Goal: Information Seeking & Learning: Learn about a topic

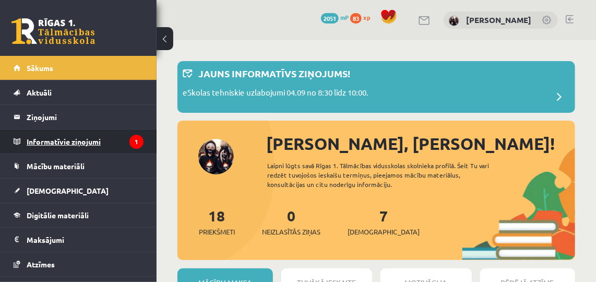
click at [73, 140] on legend "Informatīvie ziņojumi 1" at bounding box center [85, 142] width 117 height 24
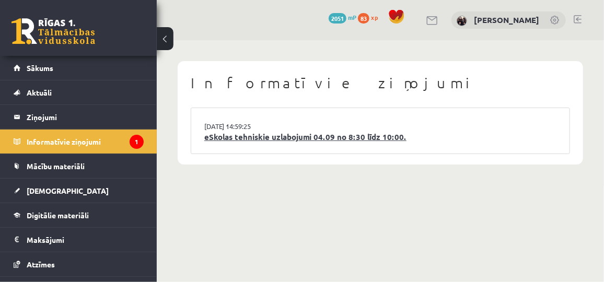
click at [232, 143] on li "03.09.2025 14:59:25 eSkolas tehniskie uzlabojumi 04.09 no 8:30 līdz 10:00." at bounding box center [380, 130] width 378 height 45
click at [291, 141] on link "eSkolas tehniskie uzlabojumi 04.09 no 8:30 līdz 10:00." at bounding box center [380, 137] width 352 height 12
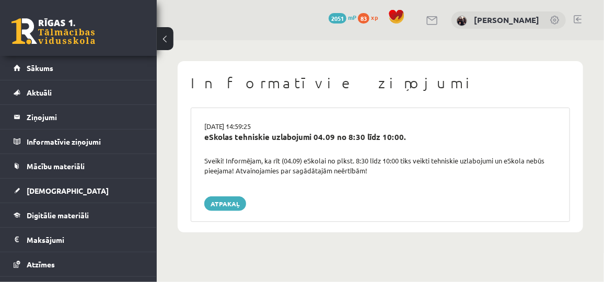
click at [165, 38] on button at bounding box center [165, 38] width 17 height 23
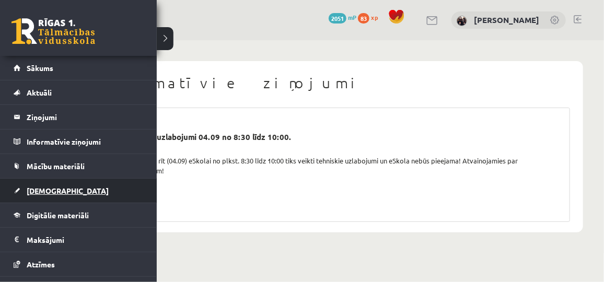
click at [42, 191] on span "[DEMOGRAPHIC_DATA]" at bounding box center [68, 190] width 82 height 9
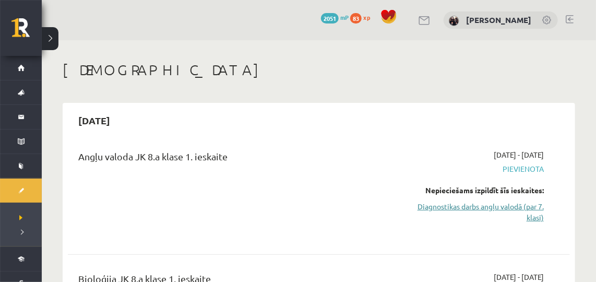
click at [469, 204] on link "Diagnostikas darbs angļu valodā (par 7. klasi)" at bounding box center [472, 212] width 145 height 22
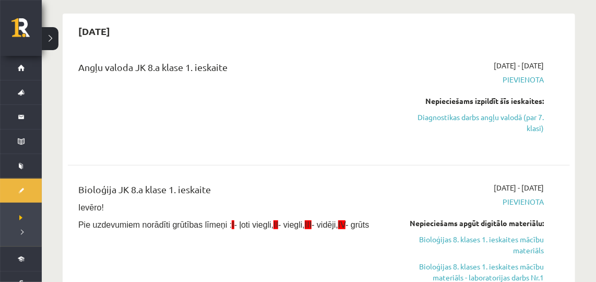
scroll to position [119, 0]
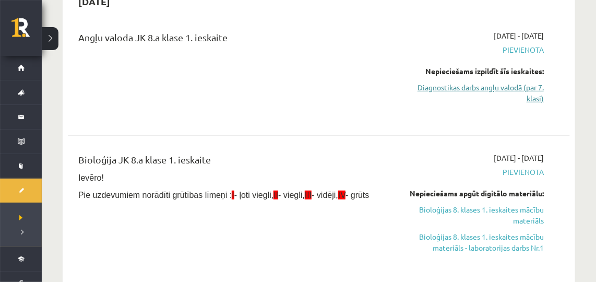
click at [454, 89] on link "Diagnostikas darbs angļu valodā (par 7. klasi)" at bounding box center [472, 93] width 145 height 22
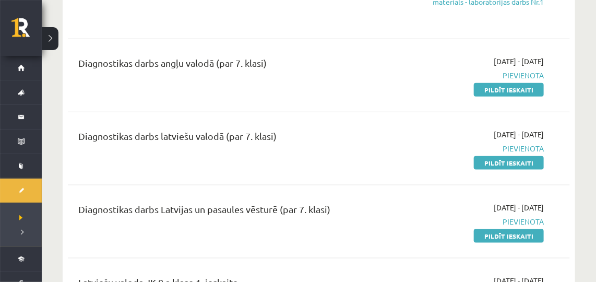
scroll to position [380, 0]
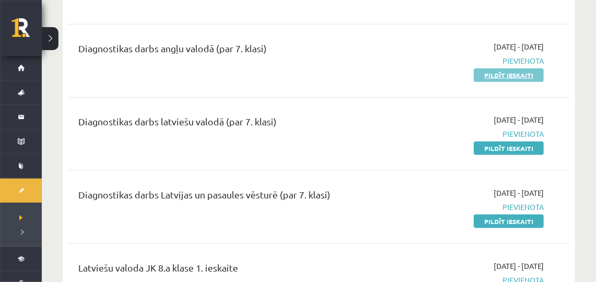
click at [495, 72] on link "Pildīt ieskaiti" at bounding box center [509, 75] width 70 height 14
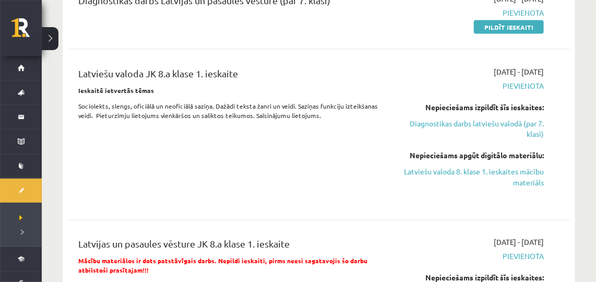
scroll to position [589, 0]
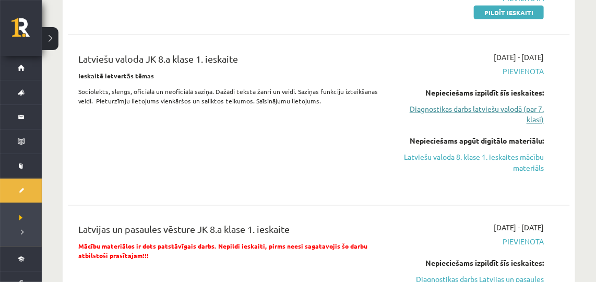
click at [479, 109] on link "Diagnostikas darbs latviešu valodā (par 7. klasi)" at bounding box center [472, 114] width 145 height 22
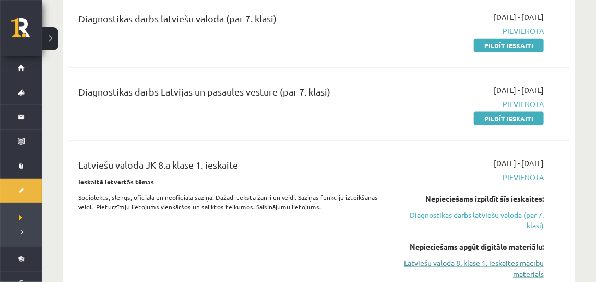
click at [430, 260] on link "Latviešu valoda 8. klase 1. ieskaites mācību materiāls" at bounding box center [472, 269] width 145 height 22
click at [411, 280] on div "2025-09-01 - 2025-09-15 Pievienota Nepieciešams izpildīt šīs ieskaites: Diagnos…" at bounding box center [472, 226] width 160 height 137
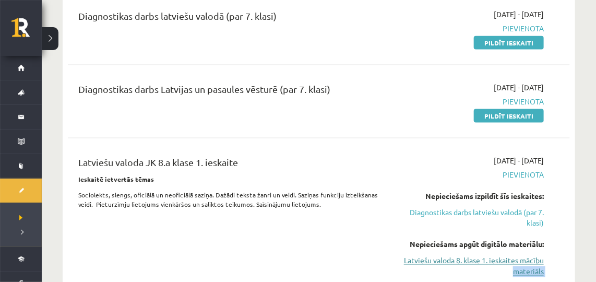
drag, startPoint x: 411, startPoint y: 280, endPoint x: 404, endPoint y: 265, distance: 16.6
click at [404, 265] on div "2025-09-01 - 2025-09-15 Pievienota Nepieciešams izpildīt šīs ieskaites: Diagnos…" at bounding box center [472, 223] width 160 height 137
drag, startPoint x: 404, startPoint y: 265, endPoint x: 352, endPoint y: 252, distance: 53.2
click at [352, 252] on div "Latviešu valoda JK 8.a klase 1. ieskaite Ieskaitē ietvertās tēmas Sociolekts, s…" at bounding box center [231, 223] width 321 height 137
click at [432, 263] on link "Latviešu valoda 8. klase 1. ieskaites mācību materiāls" at bounding box center [472, 266] width 145 height 22
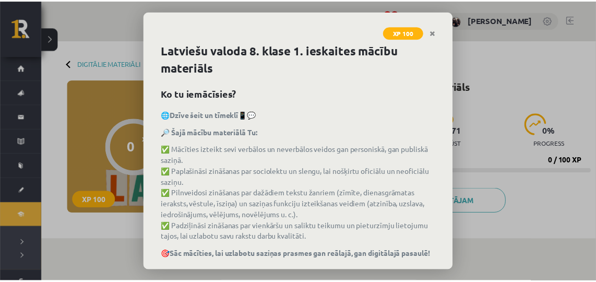
scroll to position [61, 0]
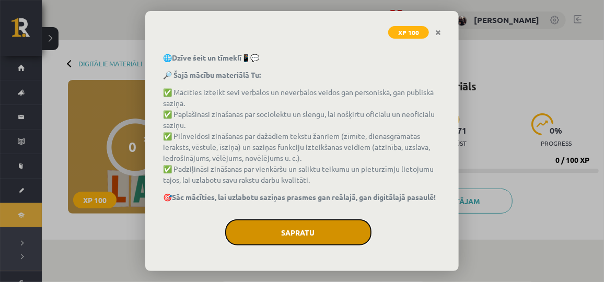
click at [291, 236] on button "Sapratu" at bounding box center [298, 232] width 146 height 26
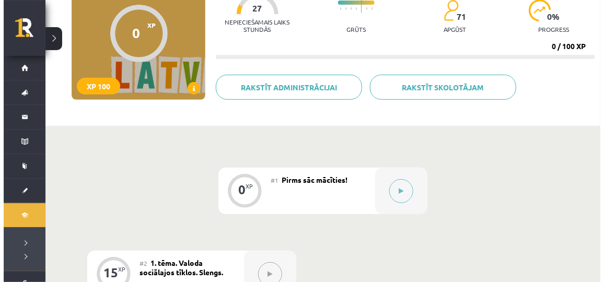
scroll to position [156, 0]
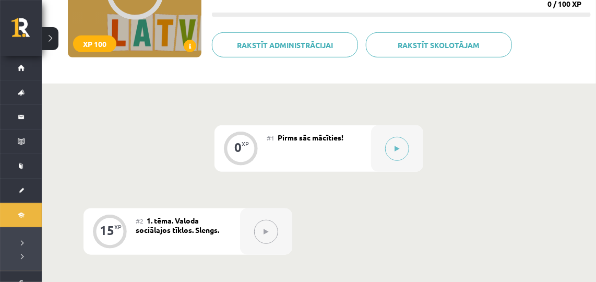
click at [401, 153] on button at bounding box center [397, 149] width 24 height 24
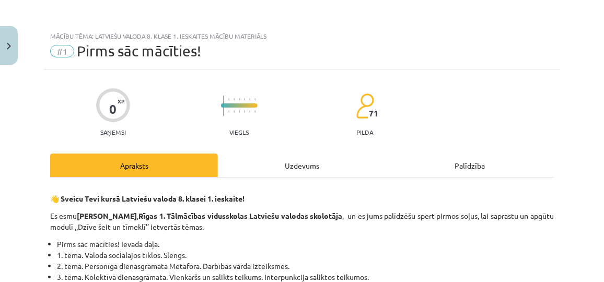
click at [284, 157] on div "Uzdevums" at bounding box center [302, 166] width 168 height 24
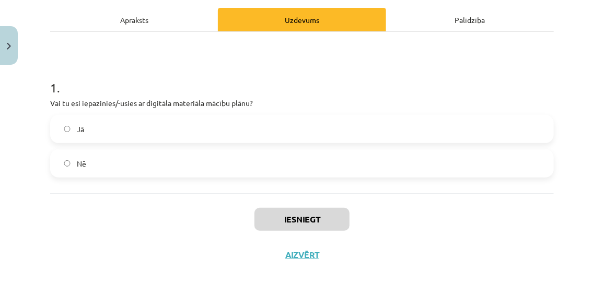
scroll to position [161, 0]
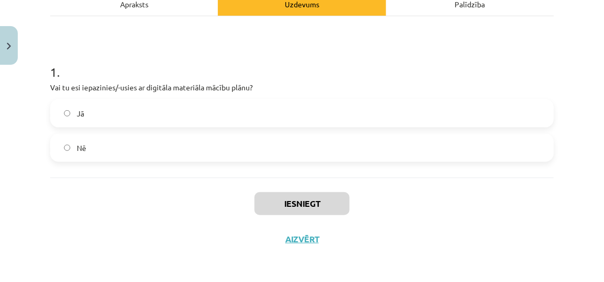
click at [138, 143] on label "Nē" at bounding box center [301, 148] width 501 height 26
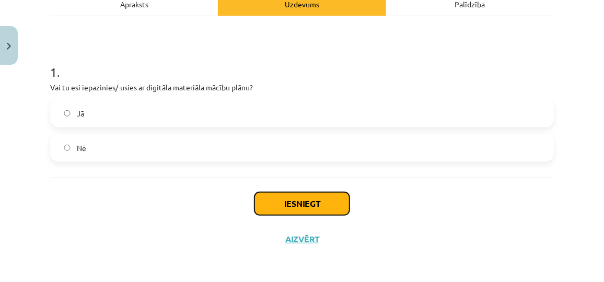
click at [281, 206] on button "Iesniegt" at bounding box center [301, 203] width 95 height 23
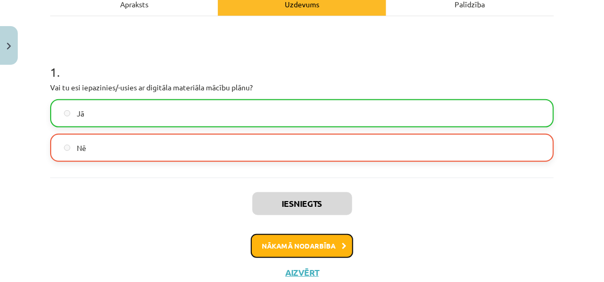
click at [287, 239] on button "Nākamā nodarbība" at bounding box center [302, 246] width 102 height 24
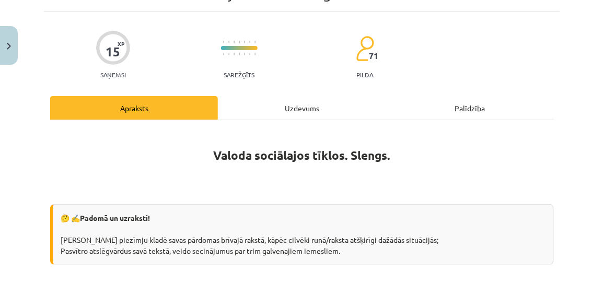
scroll to position [26, 0]
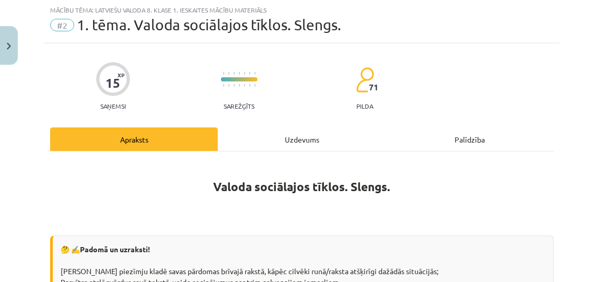
click at [272, 138] on div "Uzdevums" at bounding box center [302, 139] width 168 height 24
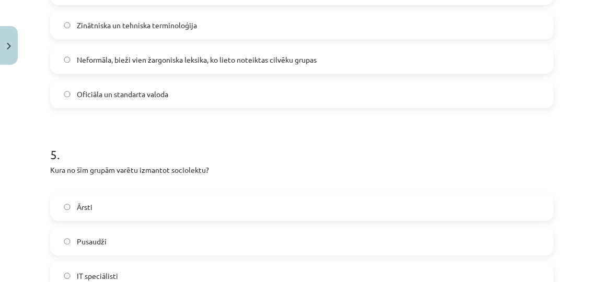
scroll to position [1095, 0]
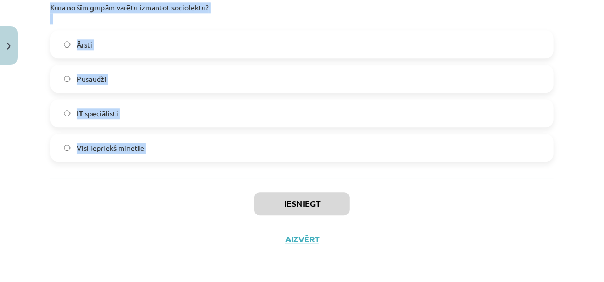
drag, startPoint x: 50, startPoint y: 83, endPoint x: 153, endPoint y: 178, distance: 140.1
copy form "1 . Kurā no šiem kontekstiem bieži tiek izmantots slengs? Valdības ziņojumos Of…"
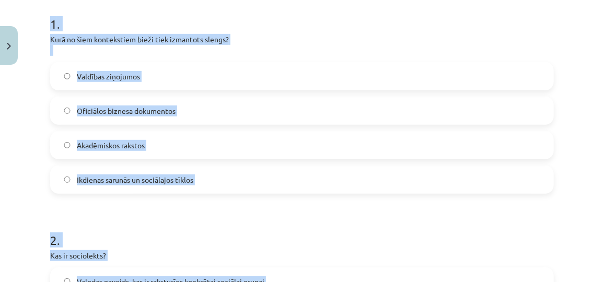
scroll to position [203, 0]
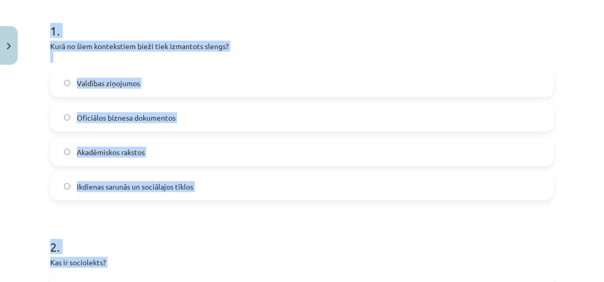
click at [330, 41] on p "Kurā no šiem kontekstiem bieži tiek izmantots slengs?" at bounding box center [301, 52] width 503 height 22
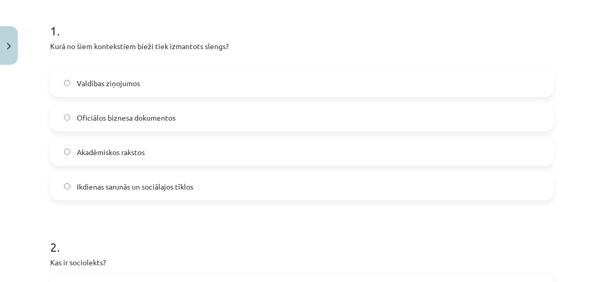
click at [249, 182] on label "Ikdienas sarunās un sociālajos tīklos" at bounding box center [301, 186] width 501 height 26
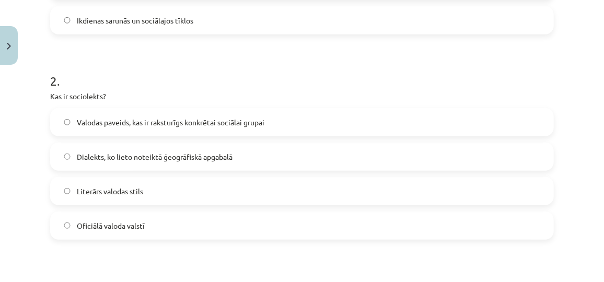
scroll to position [387, 0]
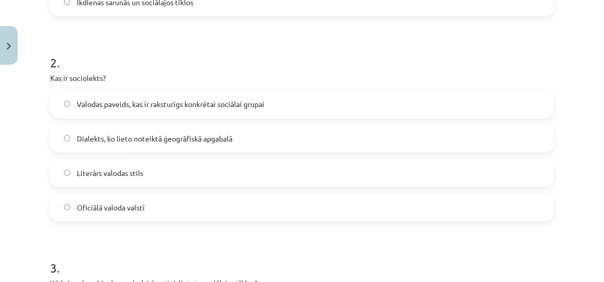
click at [277, 102] on label "Valodas paveids, kas ir raksturīgs konkrētai sociālai grupai" at bounding box center [301, 104] width 501 height 26
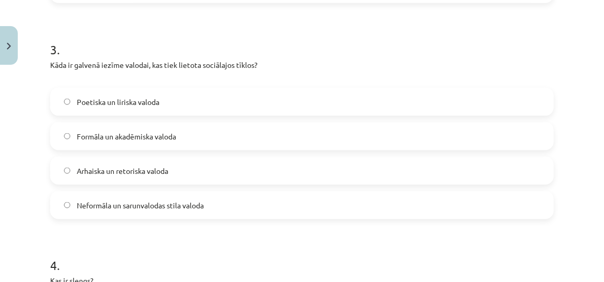
scroll to position [607, 0]
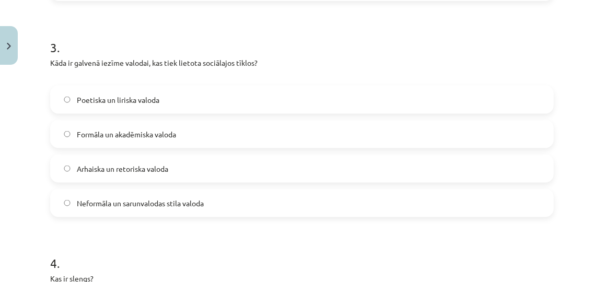
click at [168, 206] on span "Neformāla un sarunvalodas stila valoda" at bounding box center [140, 203] width 127 height 11
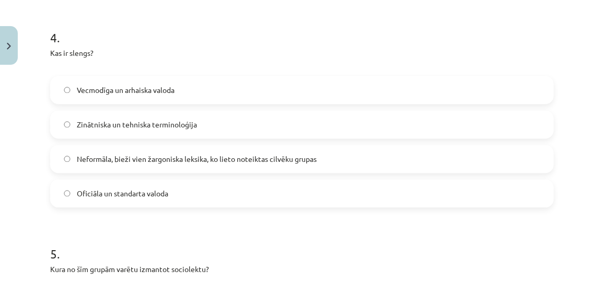
scroll to position [852, 0]
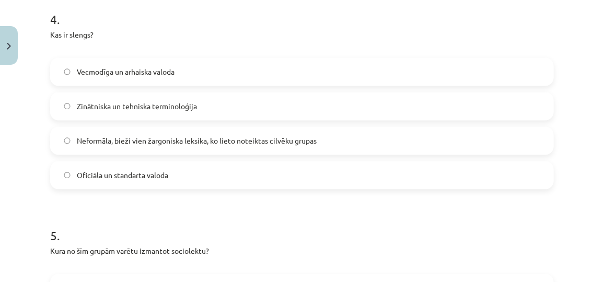
click at [139, 144] on span "Neformāla, bieži vien žargoniska leksika, ko lieto noteiktas cilvēku grupas" at bounding box center [197, 140] width 240 height 11
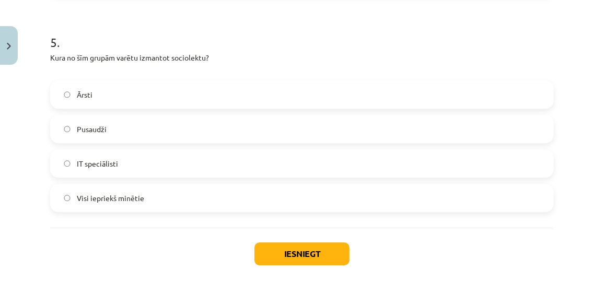
scroll to position [1051, 0]
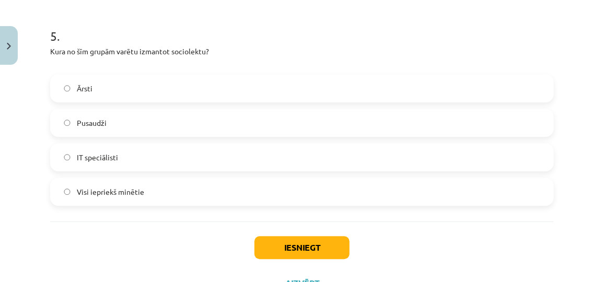
click at [158, 197] on label "Visi iepriekš minētie" at bounding box center [301, 192] width 501 height 26
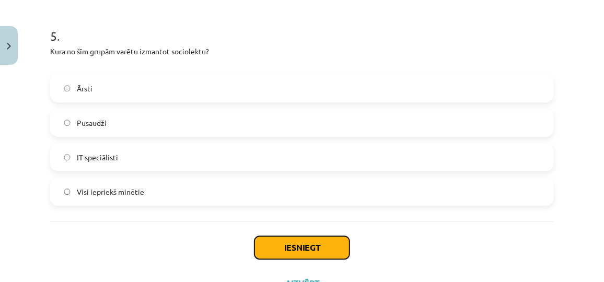
click at [289, 246] on button "Iesniegt" at bounding box center [301, 247] width 95 height 23
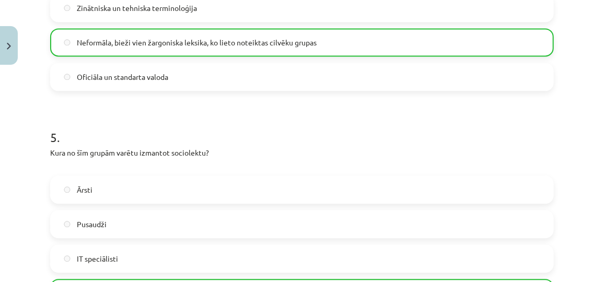
scroll to position [1128, 0]
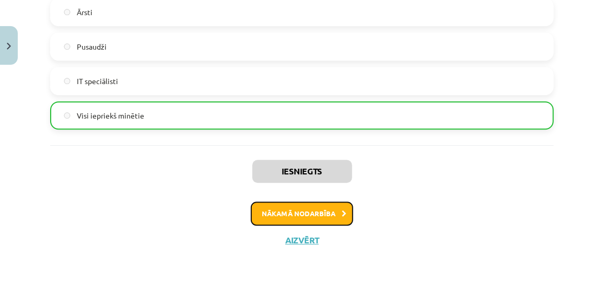
click at [316, 208] on button "Nākamā nodarbība" at bounding box center [302, 214] width 102 height 24
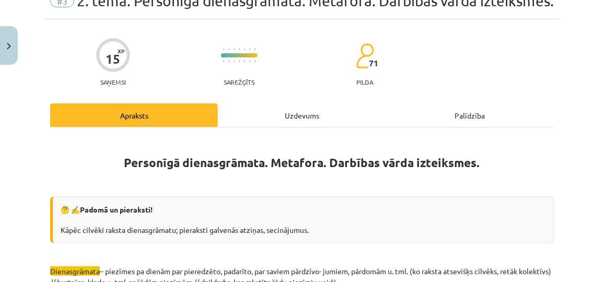
scroll to position [26, 0]
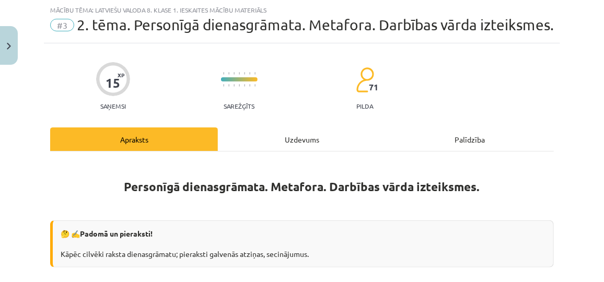
click at [283, 151] on div "Uzdevums" at bounding box center [302, 139] width 168 height 24
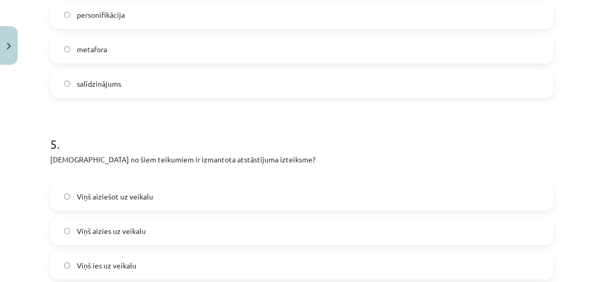
scroll to position [1134, 0]
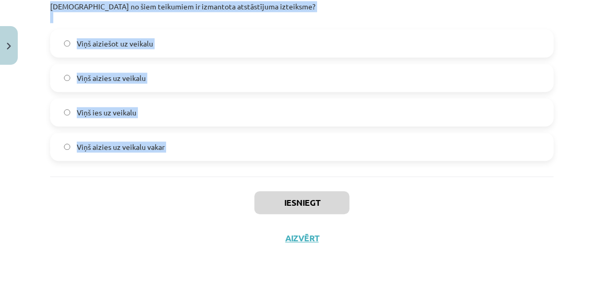
drag, startPoint x: 47, startPoint y: 66, endPoint x: 173, endPoint y: 190, distance: 176.5
copy form "1 . Kura izteiksme lietota teikumā? Sanita apmeklētu koncertu, ja viņai būtu br…"
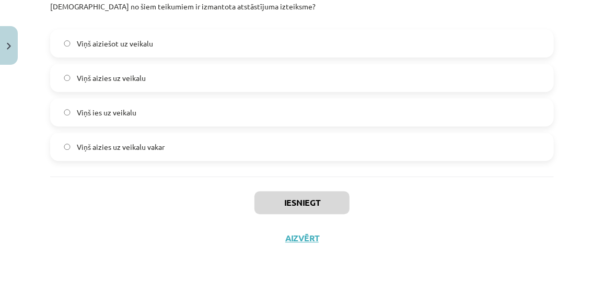
click at [522, 260] on div "Mācību tēma: Latviešu valoda 8. klase 1. ieskaites mācību materiāls #3 2. tēma.…" at bounding box center [302, 141] width 604 height 282
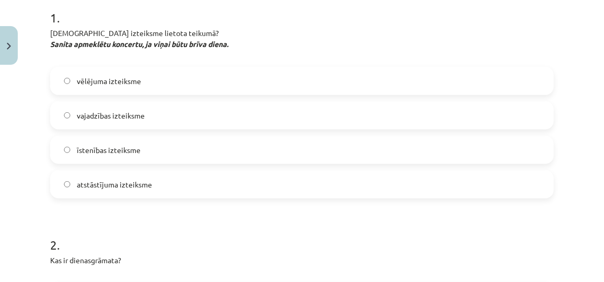
scroll to position [222, 0]
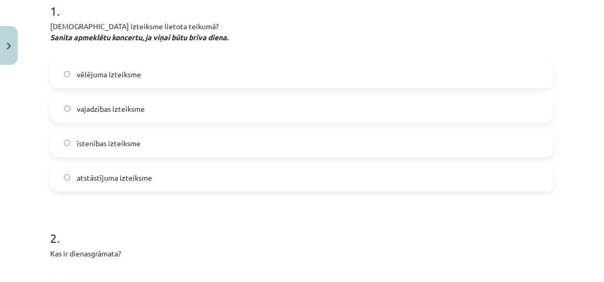
click at [90, 87] on label "vēlējuma izteiksme" at bounding box center [301, 74] width 501 height 26
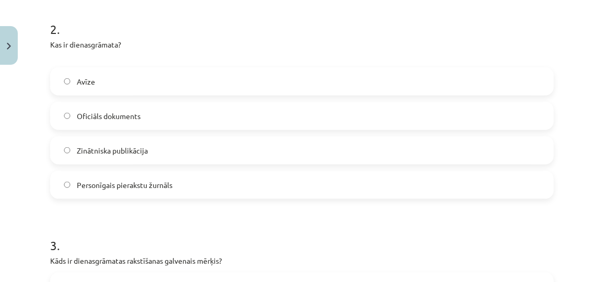
scroll to position [438, 0]
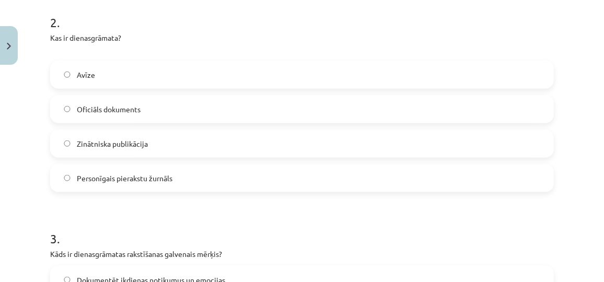
click at [165, 191] on label "Personīgais pierakstu žurnāls" at bounding box center [301, 178] width 501 height 26
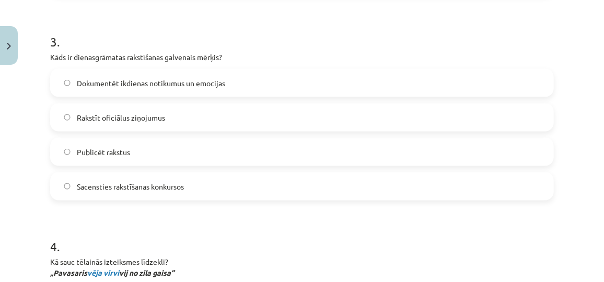
scroll to position [642, 0]
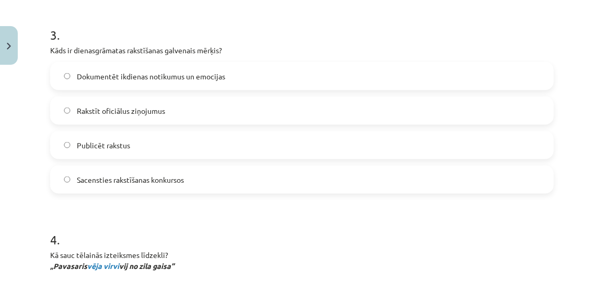
click at [144, 86] on label "Dokumentēt ikdienas notikumus un emocijas" at bounding box center [301, 76] width 501 height 26
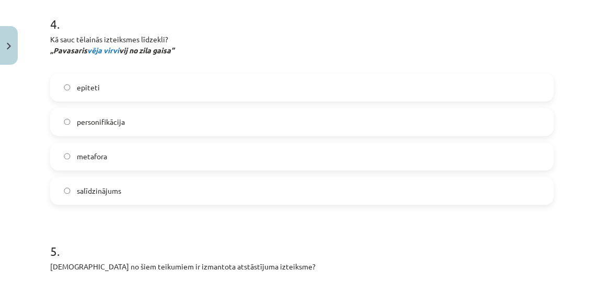
scroll to position [860, 0]
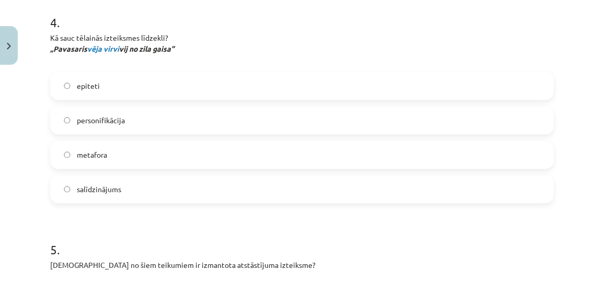
click at [153, 168] on label "metafora" at bounding box center [301, 155] width 501 height 26
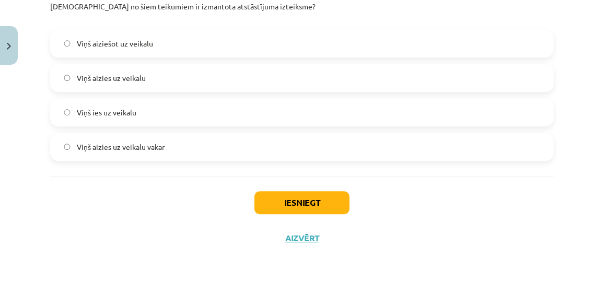
click at [100, 34] on label "Viņš aiziešot uz veikalu" at bounding box center [301, 43] width 501 height 26
click at [279, 201] on button "Iesniegt" at bounding box center [301, 202] width 95 height 23
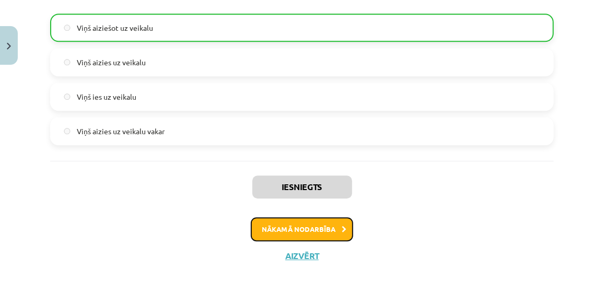
click at [301, 241] on button "Nākamā nodarbība" at bounding box center [302, 229] width 102 height 24
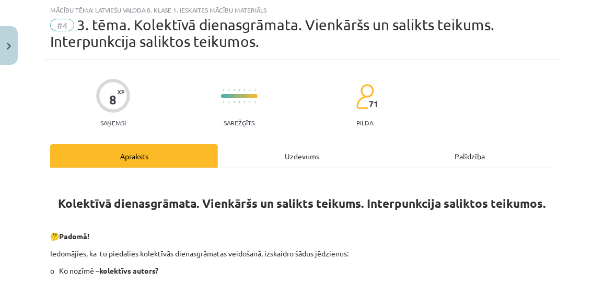
scroll to position [26, 0]
click at [271, 149] on div "Uzdevums" at bounding box center [302, 156] width 168 height 24
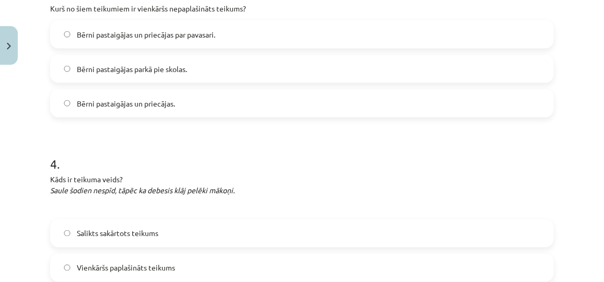
scroll to position [753, 0]
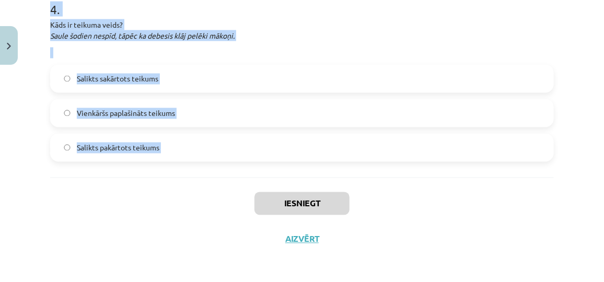
drag, startPoint x: 37, startPoint y: 25, endPoint x: 180, endPoint y: 184, distance: 214.1
click at [180, 184] on div "Mācību tēma: Latviešu valoda 8. klase 1. ieskaites mācību materiāls #4 3. tēma.…" at bounding box center [302, 141] width 604 height 282
copy form "1 . Esi godīgs! Vai esi izpildījis uzdevumus 3. tēmas mācību materiāla beigās? …"
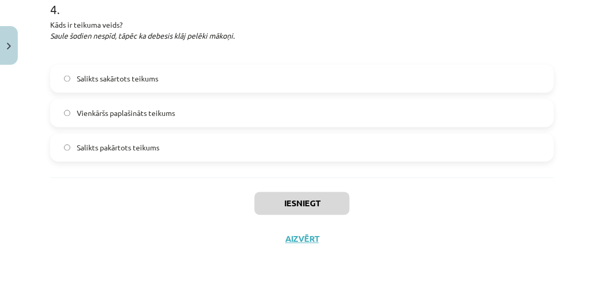
click at [454, 217] on div "Iesniegt Aizvērt" at bounding box center [301, 214] width 503 height 73
click at [584, 249] on div "Mācību tēma: Latviešu valoda 8. klase 1. ieskaites mācību materiāls #4 3. tēma.…" at bounding box center [302, 141] width 604 height 282
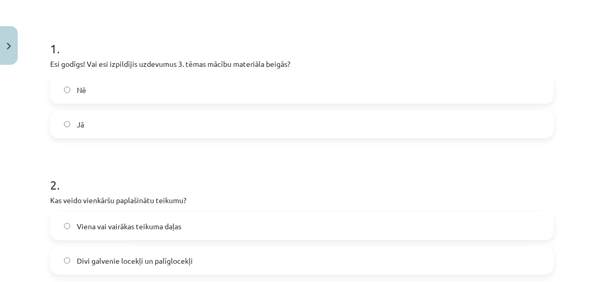
scroll to position [242, 0]
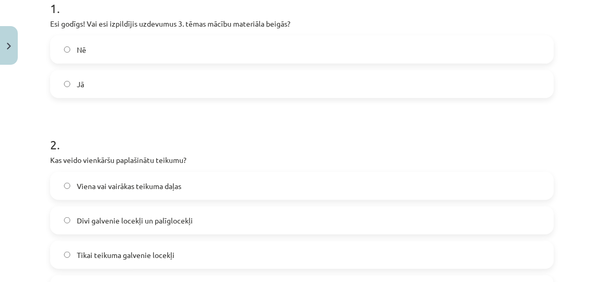
click at [199, 89] on label "Jā" at bounding box center [301, 84] width 501 height 26
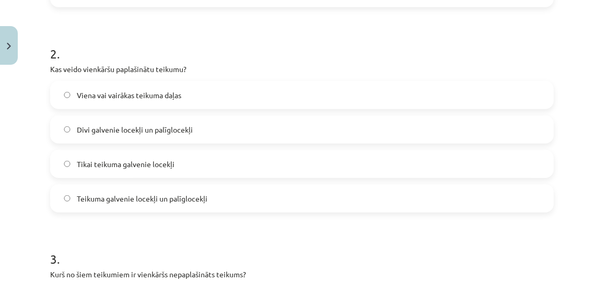
scroll to position [335, 0]
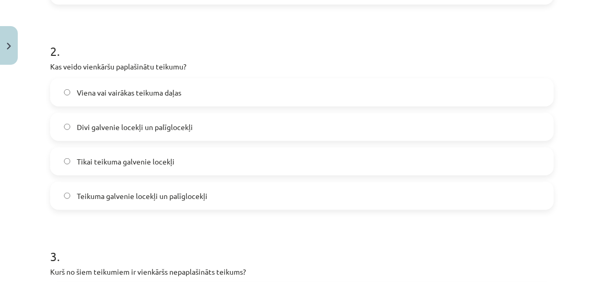
click at [127, 132] on label "Divi galvenie locekļi un palīglocekļi" at bounding box center [301, 127] width 501 height 26
click at [167, 205] on label "Teikuma galvenie locekļi un palīglocekļi" at bounding box center [301, 196] width 501 height 26
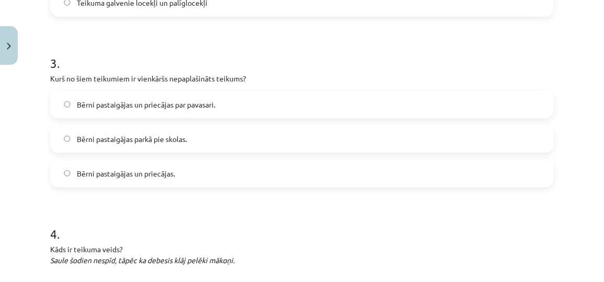
scroll to position [550, 0]
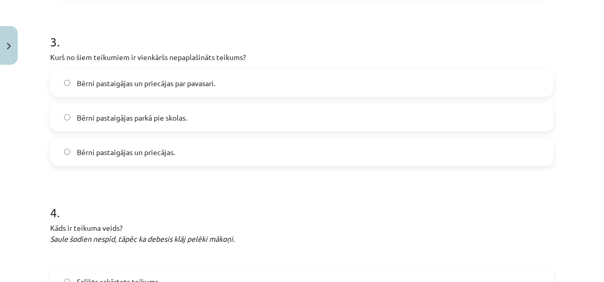
click at [157, 127] on label "Bērni pastaigājas parkā pie skolas." at bounding box center [301, 117] width 501 height 26
click at [162, 158] on label "Bērni pastaigājas un priecājas." at bounding box center [301, 152] width 501 height 26
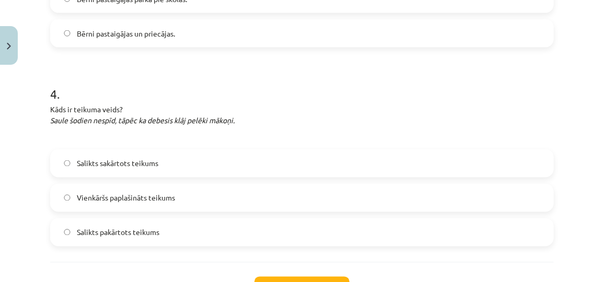
scroll to position [753, 0]
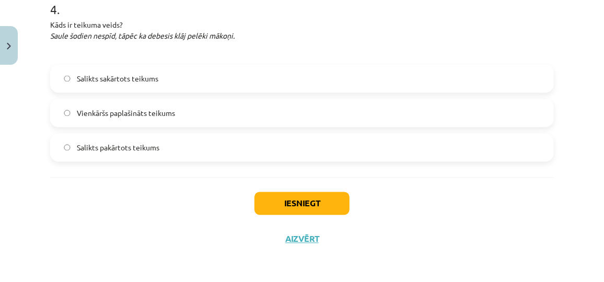
click at [140, 146] on span "Salikts pakārtots teikums" at bounding box center [118, 148] width 83 height 11
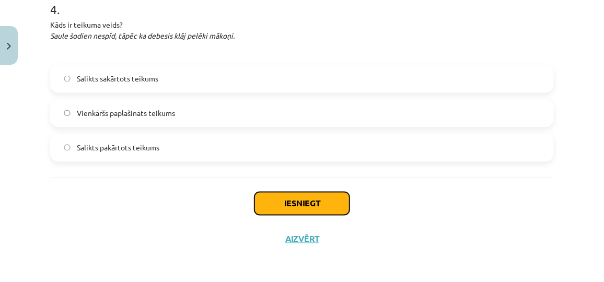
click at [277, 206] on button "Iesniegt" at bounding box center [301, 203] width 95 height 23
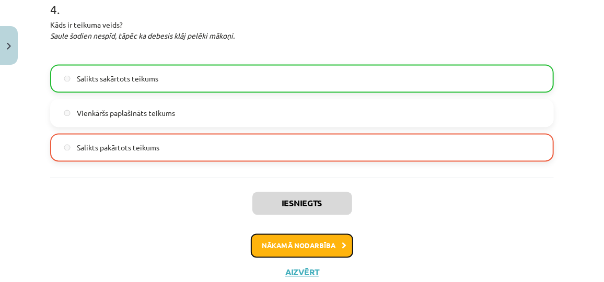
click at [318, 244] on button "Nākamā nodarbība" at bounding box center [302, 246] width 102 height 24
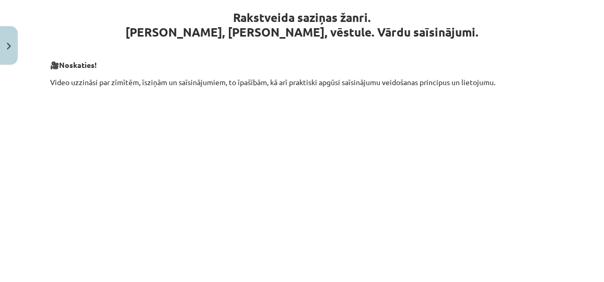
scroll to position [26, 0]
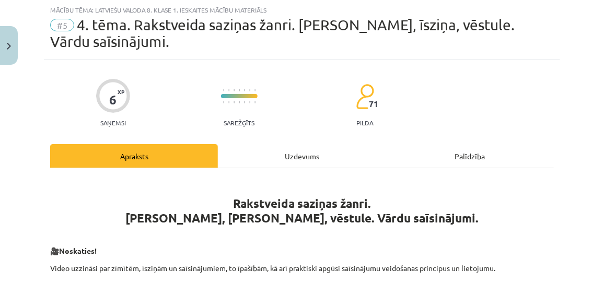
click at [267, 160] on div "Uzdevums" at bounding box center [302, 156] width 168 height 24
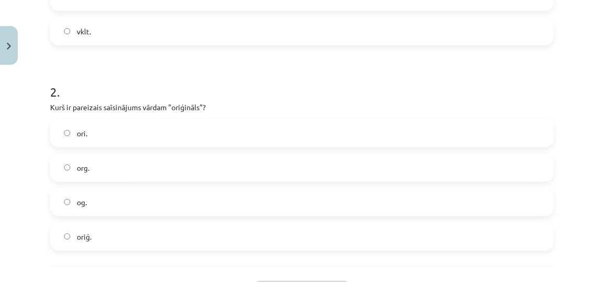
scroll to position [452, 0]
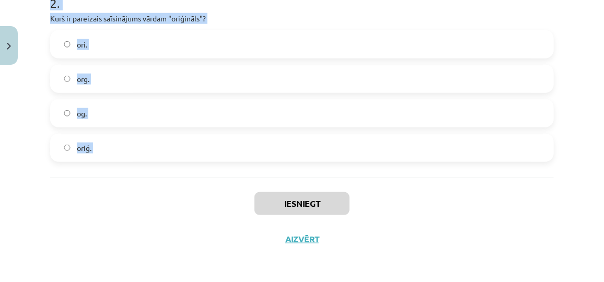
drag, startPoint x: 42, startPoint y: 81, endPoint x: 153, endPoint y: 195, distance: 158.5
click at [153, 195] on div "Mācību tēma: Latviešu valoda 8. klase 1. ieskaites mācību materiāls #5 4. tēma.…" at bounding box center [302, 141] width 604 height 282
copy form "1 . Kurš ir pareizais saīsinājums vārdam "vienskaitlis"? vk. vsk. vs. vklt. 2 .…"
click at [156, 212] on div "Iesniegt Aizvērt" at bounding box center [301, 214] width 503 height 73
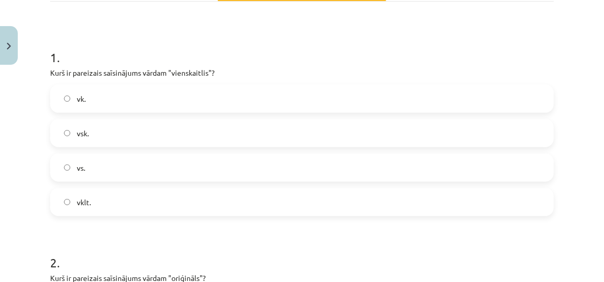
scroll to position [211, 0]
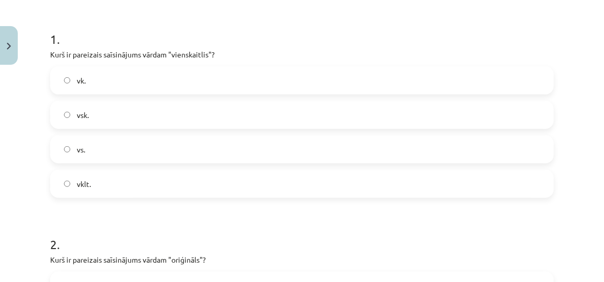
click at [99, 114] on label "vsk." at bounding box center [301, 115] width 501 height 26
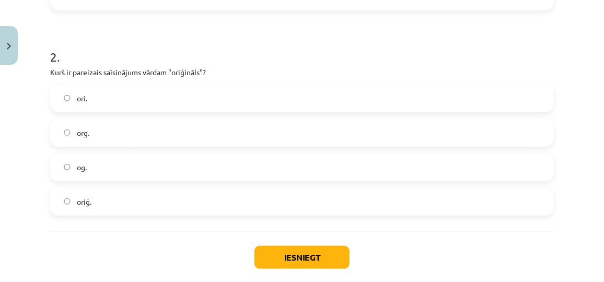
scroll to position [402, 0]
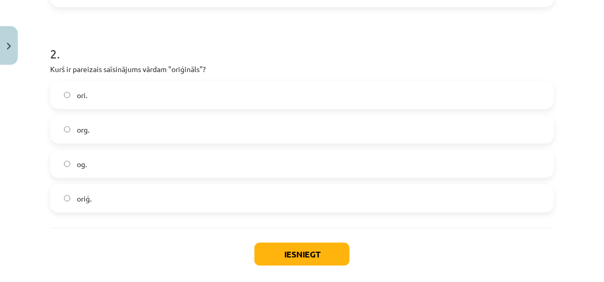
click at [142, 199] on label "oriģ." at bounding box center [301, 198] width 501 height 26
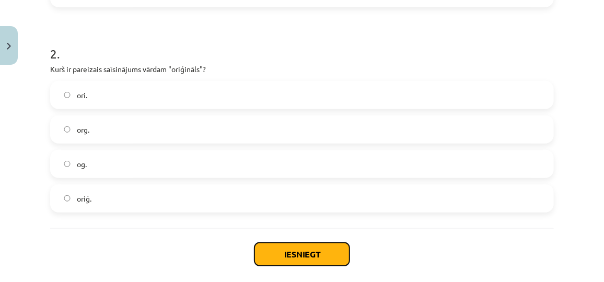
click at [308, 251] on button "Iesniegt" at bounding box center [301, 254] width 95 height 23
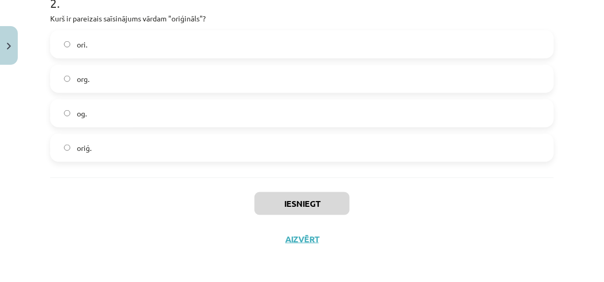
scroll to position [456, 0]
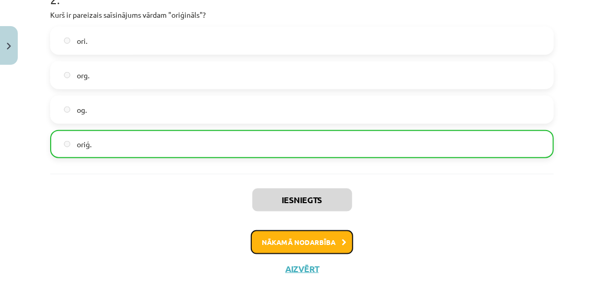
click at [309, 240] on button "Nākamā nodarbība" at bounding box center [302, 242] width 102 height 24
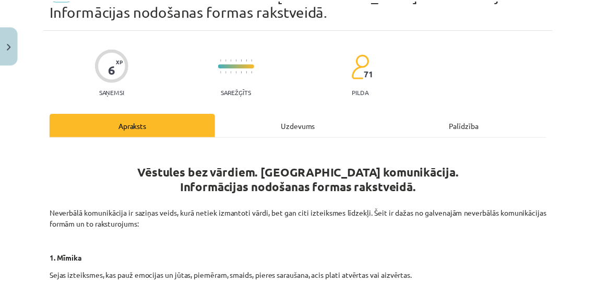
scroll to position [26, 0]
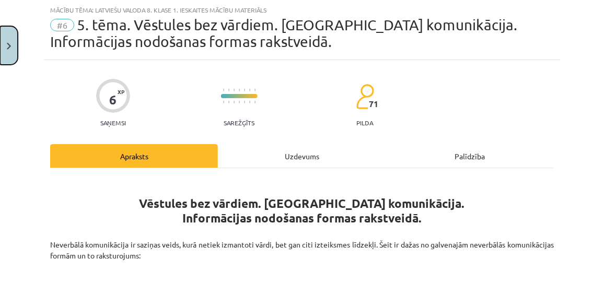
click at [5, 45] on button "Close" at bounding box center [9, 45] width 18 height 39
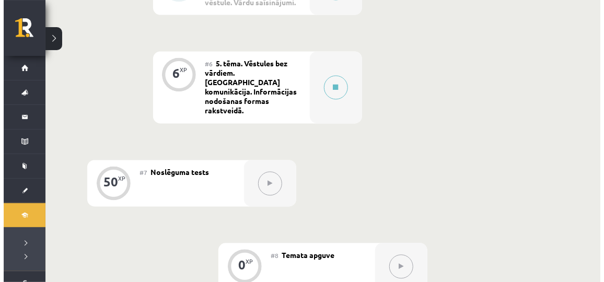
scroll to position [648, 0]
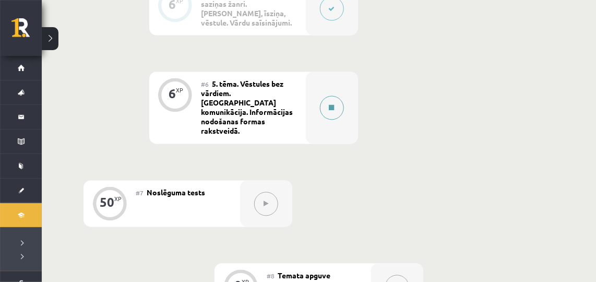
click at [312, 101] on div at bounding box center [332, 108] width 52 height 72
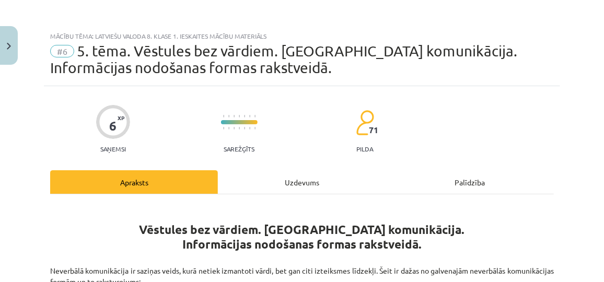
click at [256, 186] on div "Uzdevums" at bounding box center [302, 182] width 168 height 24
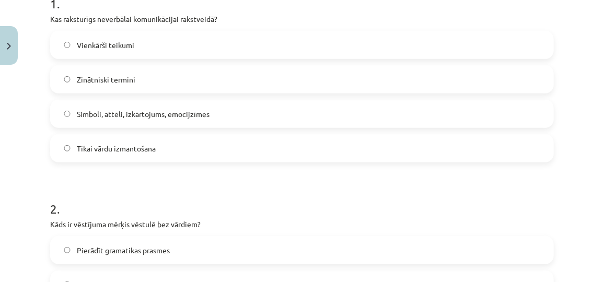
scroll to position [452, 0]
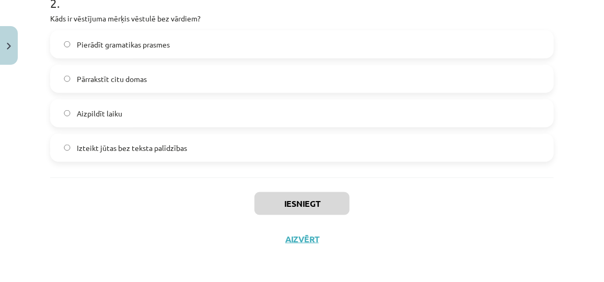
drag, startPoint x: 34, startPoint y: 205, endPoint x: 189, endPoint y: 167, distance: 159.2
click at [189, 167] on div "Mācību tēma: Latviešu valoda 8. klase 1. ieskaites mācību materiāls #6 5. tēma.…" at bounding box center [302, 141] width 604 height 282
copy form "1 . Kas raksturīgs neverbālai komunikācijai rakstveidā? Vienkārši teikumi  Zinā…"
click at [142, 237] on div "Iesniegt Aizvērt" at bounding box center [301, 214] width 503 height 73
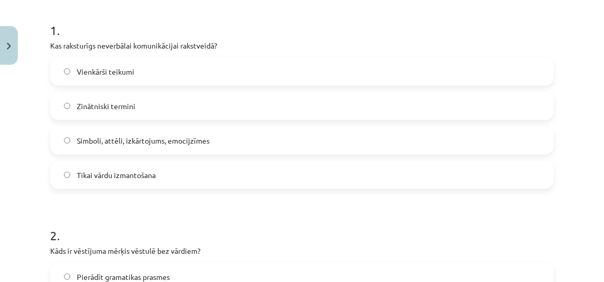
scroll to position [190, 0]
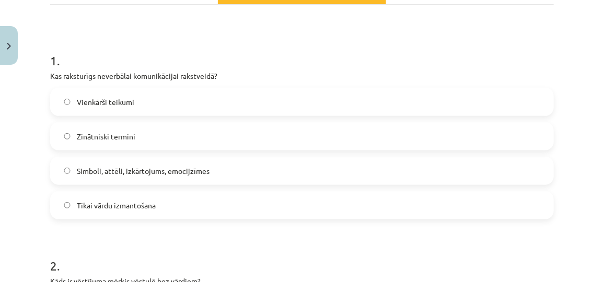
click at [206, 173] on span "Simboli, attēli, izkārtojums, emocijzīmes" at bounding box center [143, 171] width 133 height 11
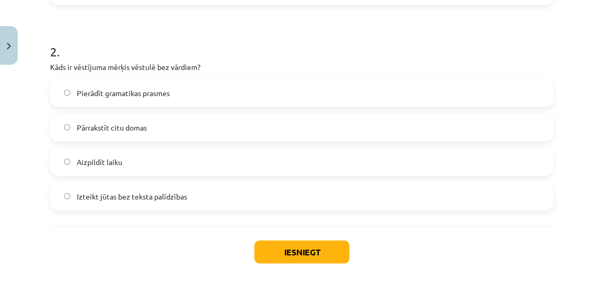
scroll to position [405, 0]
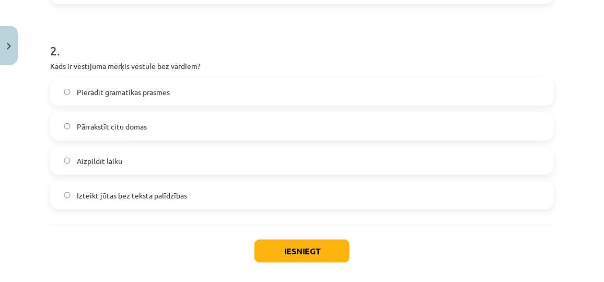
click at [203, 193] on label "Izteikt jūtas bez teksta palīdzības" at bounding box center [301, 195] width 501 height 26
click at [303, 252] on button "Iesniegt" at bounding box center [301, 251] width 95 height 23
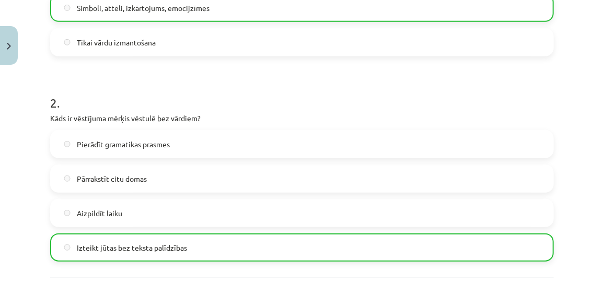
scroll to position [485, 0]
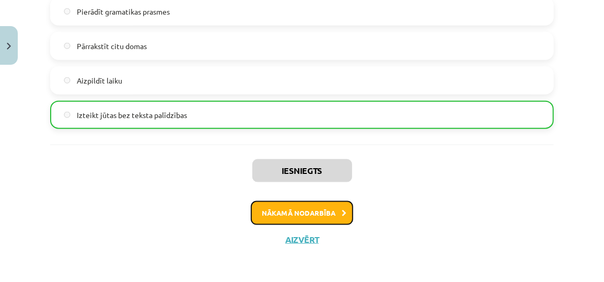
click at [331, 208] on button "Nākamā nodarbība" at bounding box center [302, 213] width 102 height 24
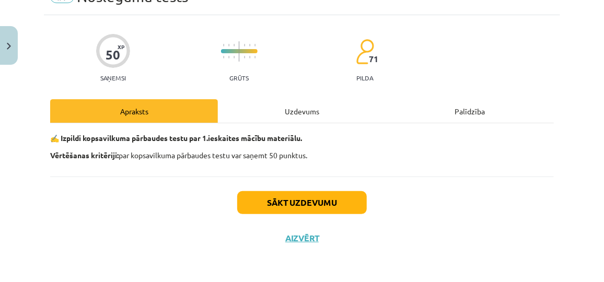
scroll to position [26, 0]
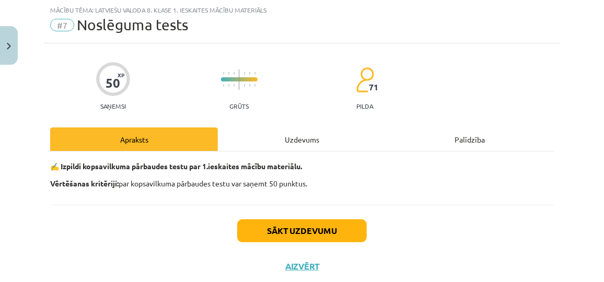
click at [267, 137] on div "Uzdevums" at bounding box center [302, 139] width 168 height 24
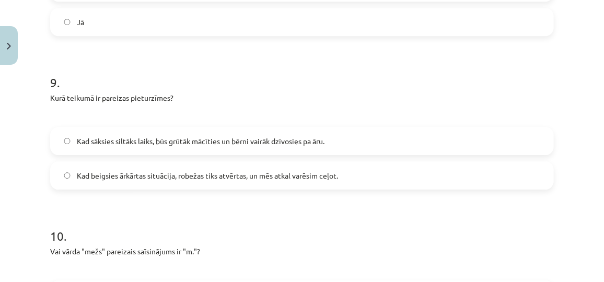
scroll to position [1492, 0]
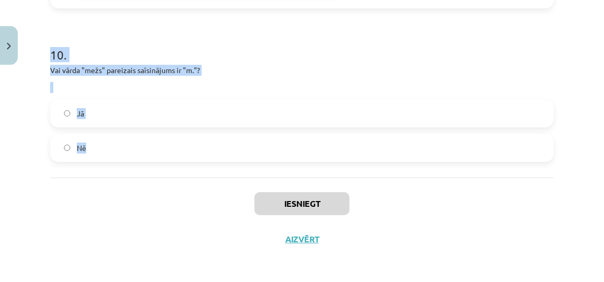
drag, startPoint x: 38, startPoint y: 186, endPoint x: 149, endPoint y: 165, distance: 113.3
click at [149, 165] on div "Mācību tēma: Latviešu valoda 8. klase 1. ieskaites mācību materiāls #7 Noslēgum…" at bounding box center [302, 141] width 604 height 282
copy form "1 . Kurā teikumā ir pareizi saliktas pieturzīmes? Šovakar ir auksts vakars, un …"
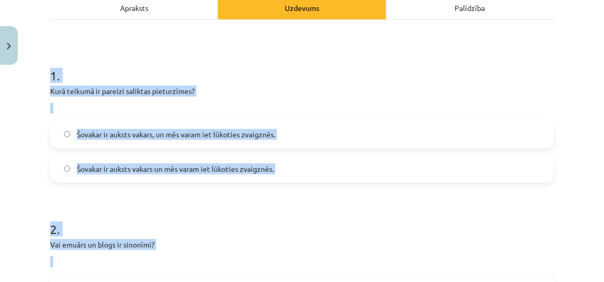
scroll to position [166, 0]
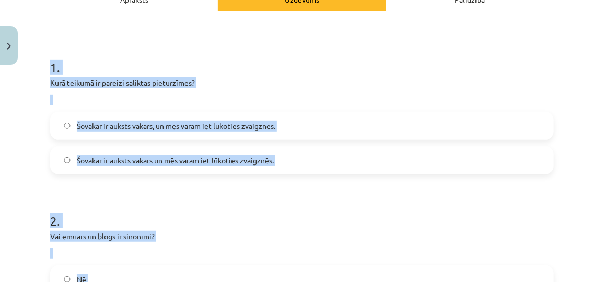
click at [558, 56] on div "Mācību tēma: Latviešu valoda 8. klase 1. ieskaites mācību materiāls #7 Noslēgum…" at bounding box center [302, 141] width 604 height 282
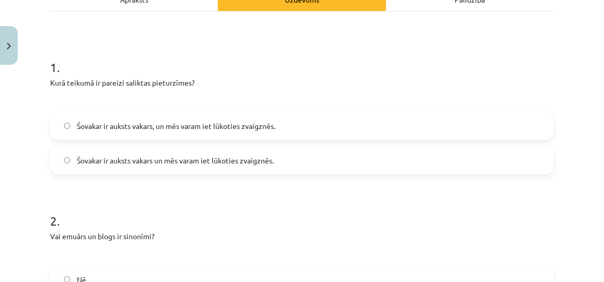
click at [232, 125] on span "Šovakar ir auksts vakars, un mēs varam iet lūkoties zvaigznēs." at bounding box center [176, 126] width 198 height 11
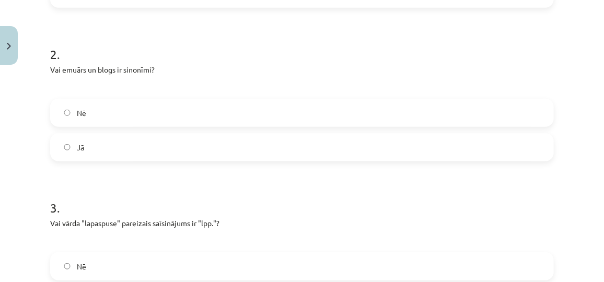
scroll to position [354, 0]
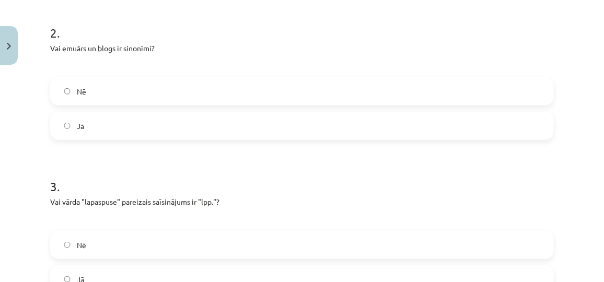
click at [503, 124] on label "Jā" at bounding box center [301, 126] width 501 height 26
click at [505, 274] on label "Jā" at bounding box center [301, 279] width 501 height 26
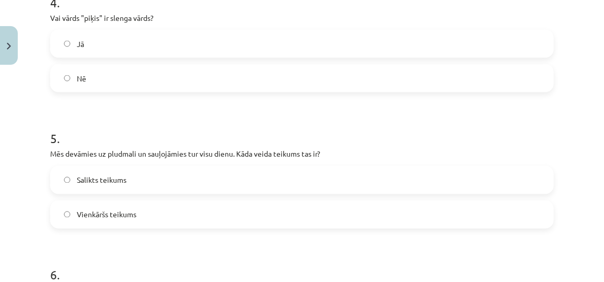
scroll to position [696, 0]
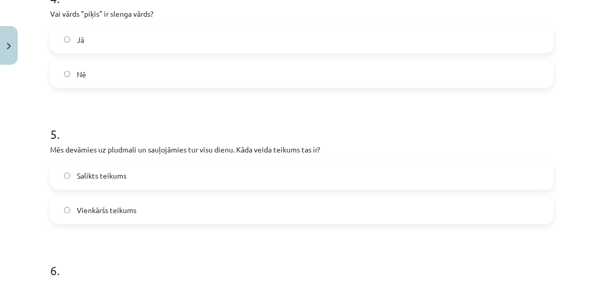
click at [441, 27] on label "Jā" at bounding box center [301, 40] width 501 height 26
click at [174, 181] on label "Salikts teikums" at bounding box center [301, 176] width 501 height 26
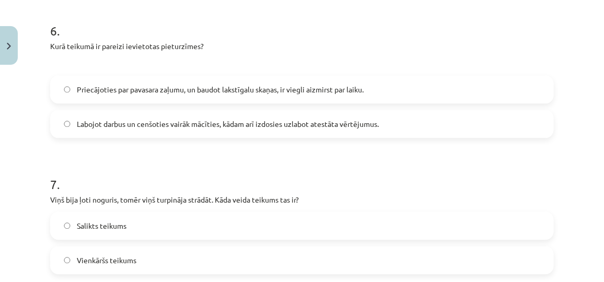
scroll to position [938, 0]
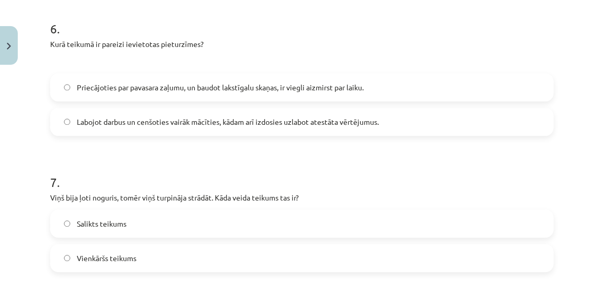
click at [199, 128] on label "Labojot darbus un cenšoties vairāk mācīties, kādam arī izdosies uzlabot atestāt…" at bounding box center [301, 122] width 501 height 26
click at [165, 234] on label "Salikts teikums" at bounding box center [301, 223] width 501 height 26
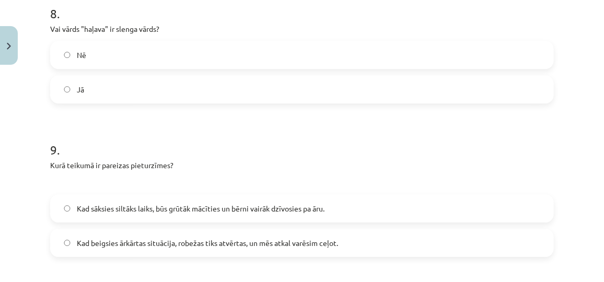
scroll to position [1249, 0]
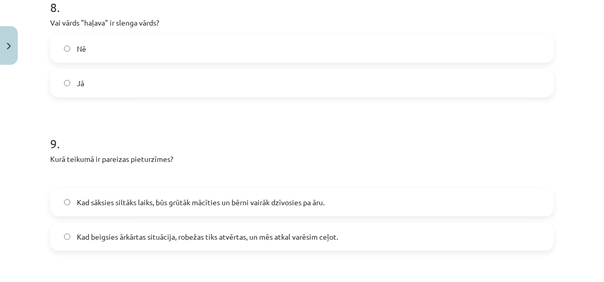
click at [135, 79] on label "Jā" at bounding box center [301, 83] width 501 height 26
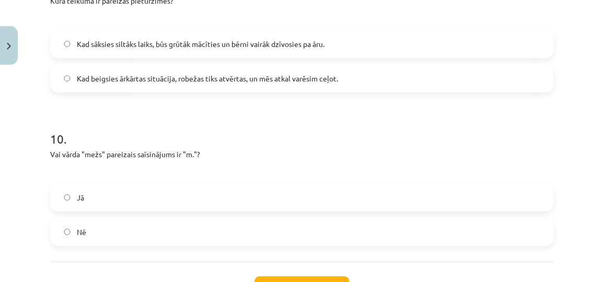
scroll to position [1409, 0]
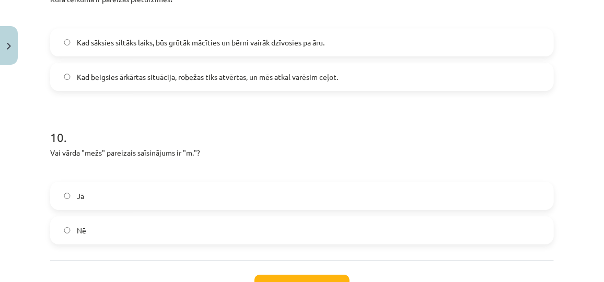
click at [135, 189] on label "Jā" at bounding box center [301, 196] width 501 height 26
click at [154, 46] on span "Kad sāksies siltāks laiks, būs grūtāk mācīties un bērni vairāk dzīvosies pa āru." at bounding box center [201, 42] width 248 height 11
click at [266, 275] on button "Iesniegt" at bounding box center [301, 286] width 95 height 23
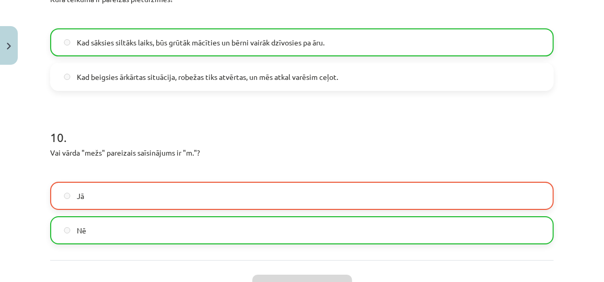
scroll to position [1525, 0]
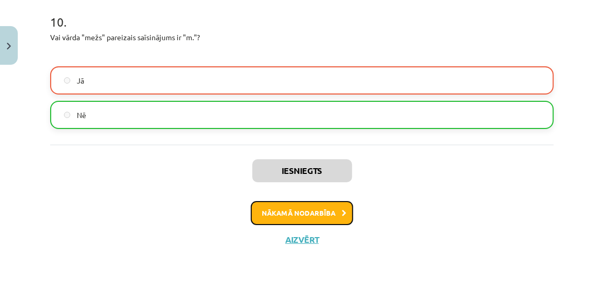
click at [321, 221] on button "Nākamā nodarbība" at bounding box center [302, 213] width 102 height 24
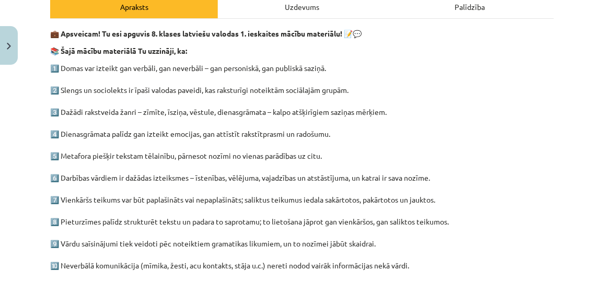
scroll to position [390, 0]
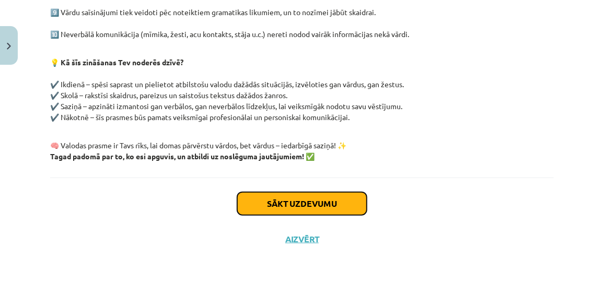
click at [278, 205] on button "Sākt uzdevumu" at bounding box center [302, 203] width 130 height 23
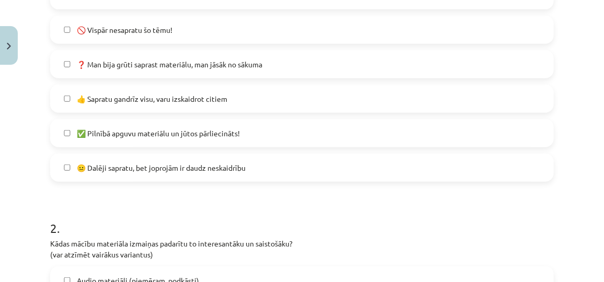
scroll to position [741, 0]
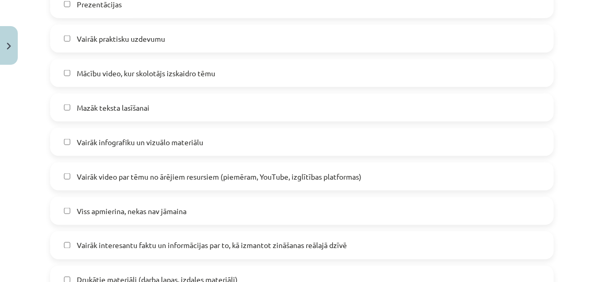
click at [276, 87] on div "Audio materiāli (piemēram, podkāsti) Prezentācijas Vairāk praktisku uzdevumu Mā…" at bounding box center [301, 142] width 503 height 373
click at [276, 91] on div "Audio materiāli (piemēram, podkāsti) Prezentācijas Vairāk praktisku uzdevumu Mā…" at bounding box center [301, 142] width 503 height 373
click at [273, 47] on label "Vairāk praktisku uzdevumu" at bounding box center [301, 39] width 501 height 26
click at [241, 90] on div "Audio materiāli (piemēram, podkāsti) Prezentācijas Vairāk praktisku uzdevumu Mā…" at bounding box center [301, 142] width 503 height 373
click at [288, 97] on label "Mazāk teksta lasīšanai" at bounding box center [301, 108] width 501 height 26
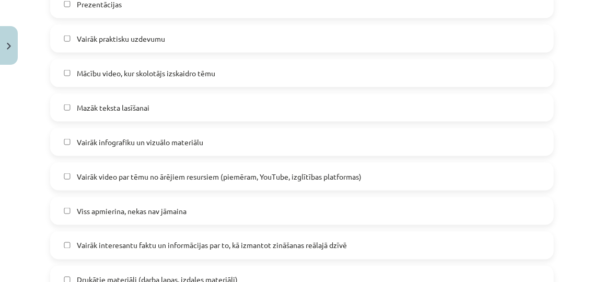
drag, startPoint x: 584, startPoint y: 137, endPoint x: 601, endPoint y: 142, distance: 17.4
click at [601, 142] on div "Mācību tēma: Latviešu valoda 8. klase 1. ieskaites mācību materiāls #8 Temata a…" at bounding box center [302, 141] width 604 height 282
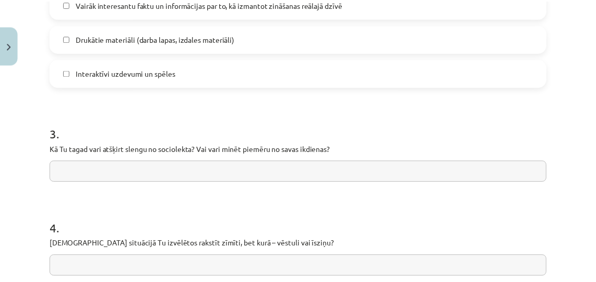
scroll to position [941, 0]
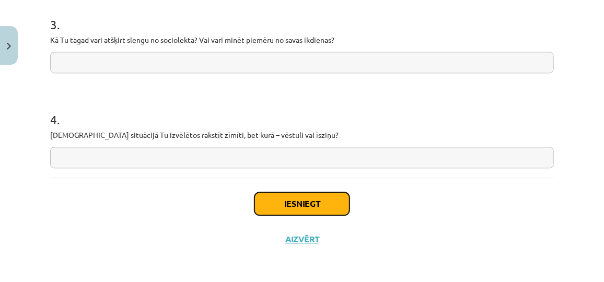
click at [284, 201] on button "Iesniegt" at bounding box center [301, 203] width 95 height 23
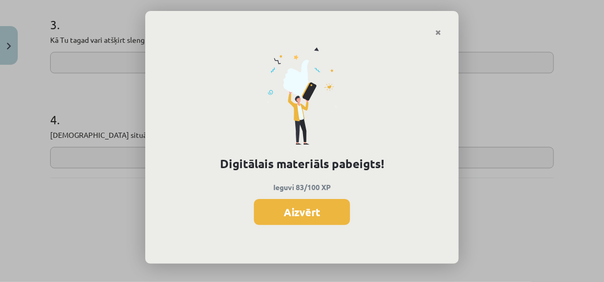
click at [284, 201] on button "Aizvērt" at bounding box center [302, 212] width 96 height 26
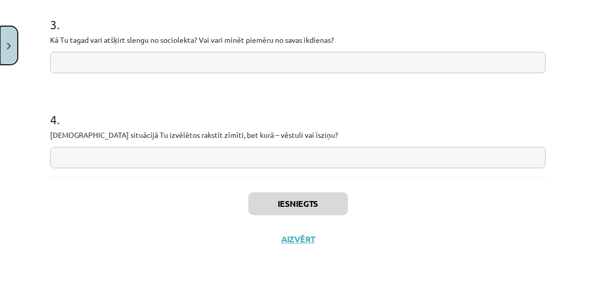
click at [14, 40] on button "Close" at bounding box center [9, 45] width 18 height 39
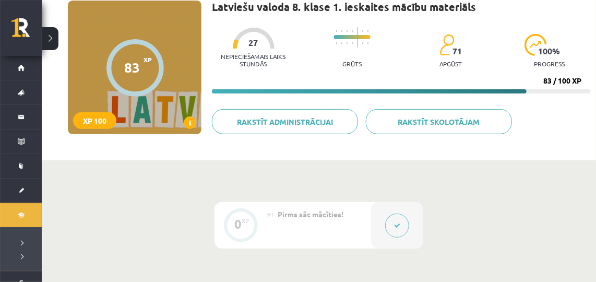
scroll to position [0, 0]
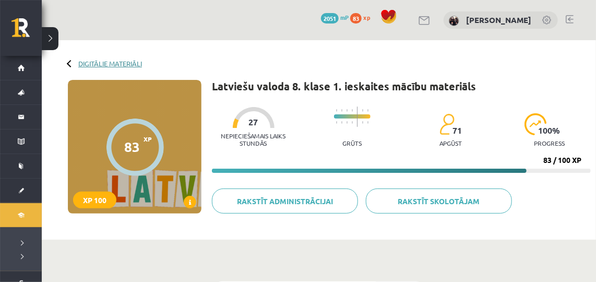
click at [118, 60] on link "Digitālie materiāli" at bounding box center [110, 64] width 64 height 8
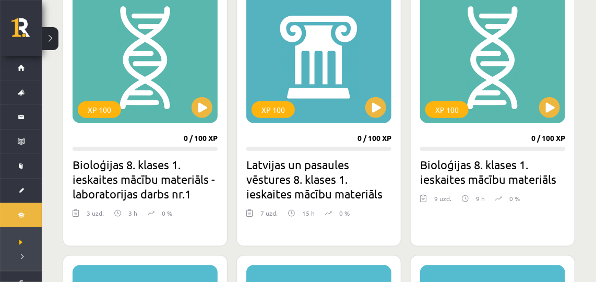
scroll to position [311, 0]
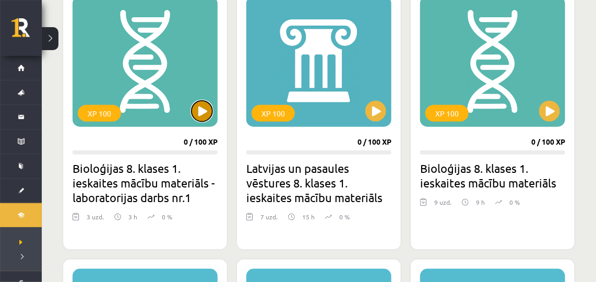
click at [197, 112] on button at bounding box center [202, 111] width 21 height 21
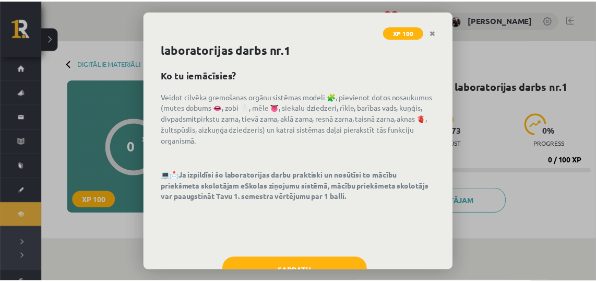
scroll to position [56, 0]
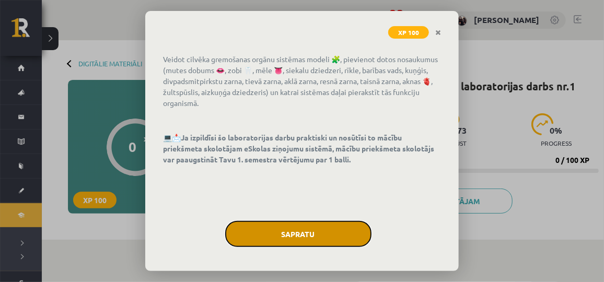
click at [251, 224] on button "Sapratu" at bounding box center [298, 234] width 146 height 26
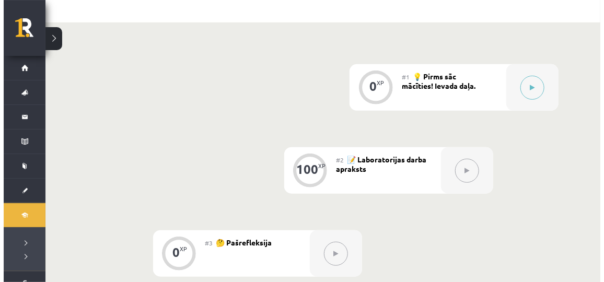
scroll to position [217, 0]
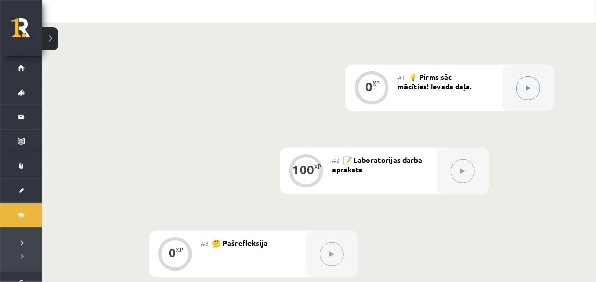
click at [517, 92] on div at bounding box center [528, 88] width 52 height 46
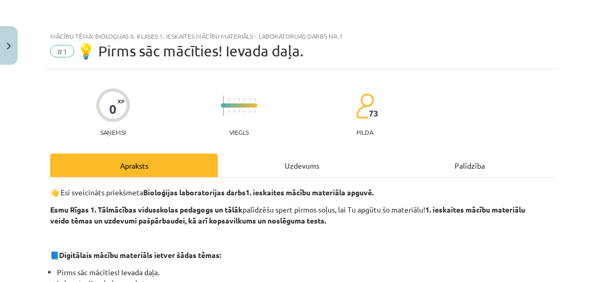
click at [250, 163] on div "Uzdevums" at bounding box center [302, 166] width 168 height 24
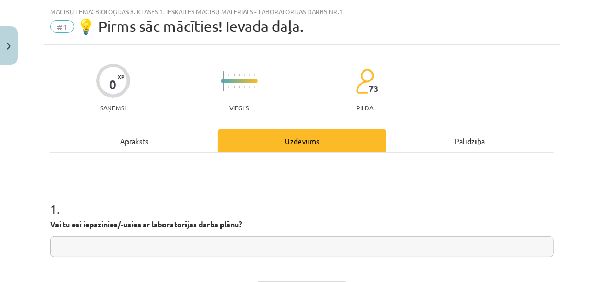
scroll to position [26, 0]
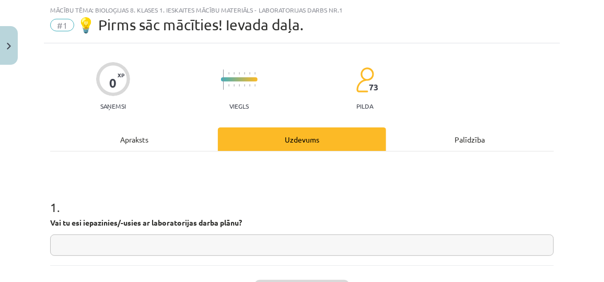
click at [151, 247] on input "text" at bounding box center [301, 245] width 503 height 21
type input "**"
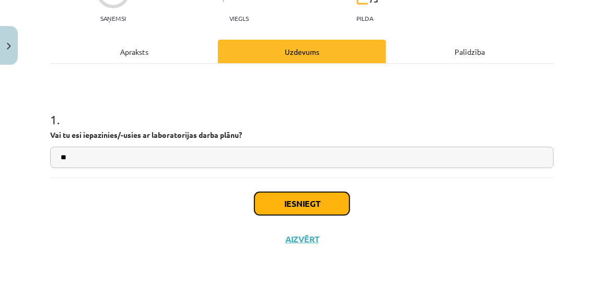
click at [327, 209] on button "Iesniegt" at bounding box center [301, 203] width 95 height 23
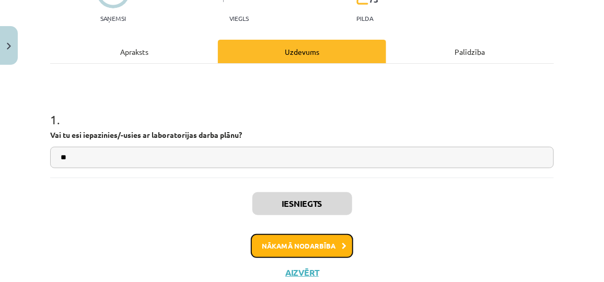
click at [327, 244] on button "Nākamā nodarbība" at bounding box center [302, 246] width 102 height 24
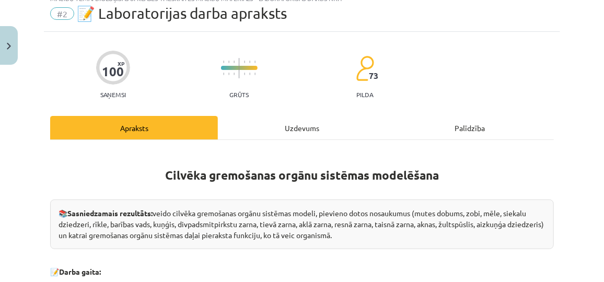
scroll to position [26, 0]
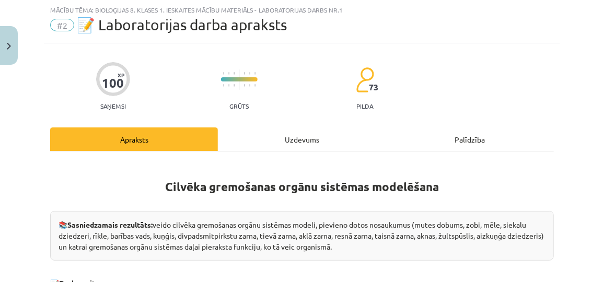
click at [267, 129] on div "Uzdevums" at bounding box center [302, 139] width 168 height 24
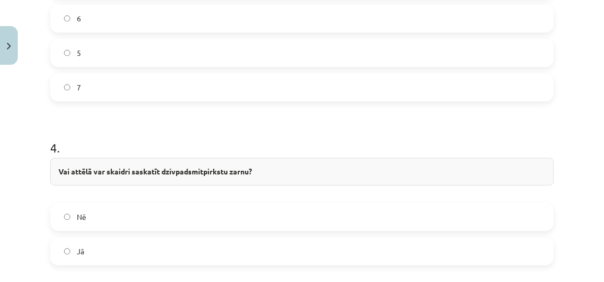
scroll to position [1305, 0]
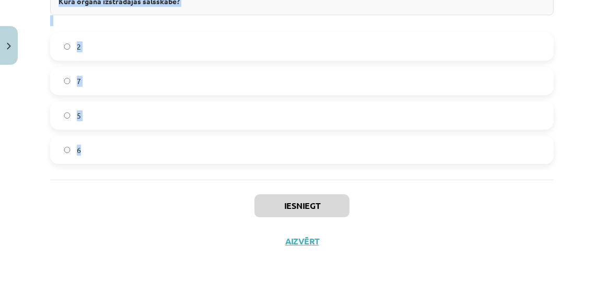
drag, startPoint x: 40, startPoint y: 32, endPoint x: 183, endPoint y: 176, distance: 202.8
click at [183, 176] on div "Mācību tēma: Bioloģijas 8. klases 1. ieskaites mācību materiāls - laboratorijas…" at bounding box center [302, 141] width 604 height 282
copy form "1 . 🔍 Aplūko attēlu! Ar kādu ciparu attēla atzīmēts kuņģis? 2 3 1 4 2 . Ar kādu…"
click at [426, 205] on div "Iesniegt Aizvērt" at bounding box center [301, 216] width 503 height 73
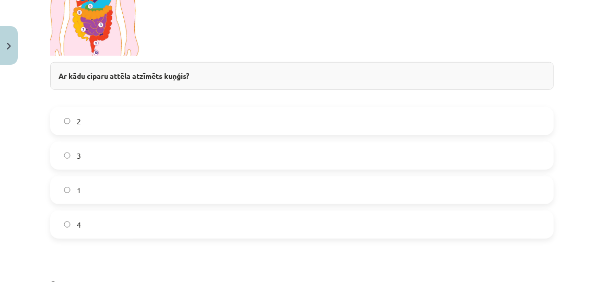
scroll to position [392, 0]
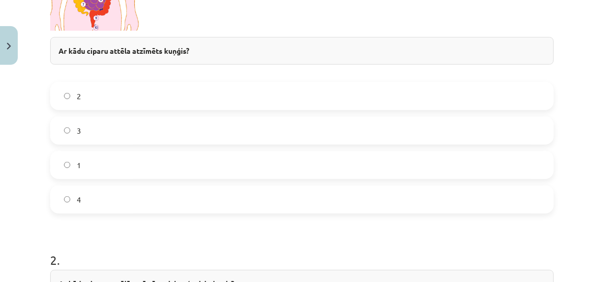
click at [147, 102] on label "2" at bounding box center [301, 96] width 501 height 26
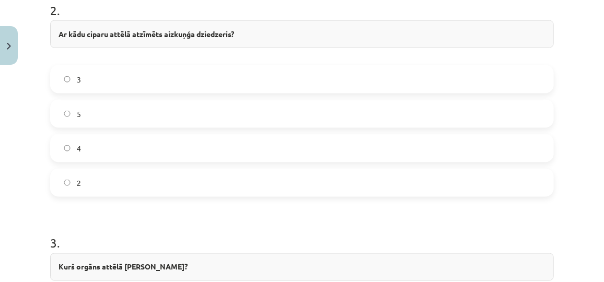
scroll to position [643, 0]
click at [130, 106] on label "5" at bounding box center [301, 112] width 501 height 26
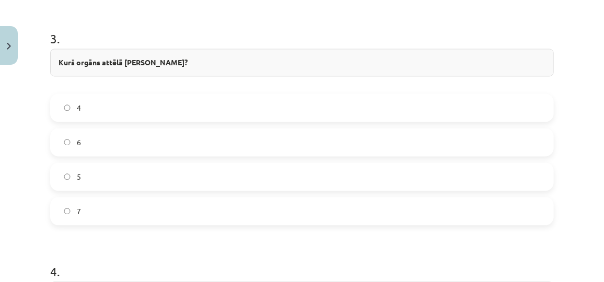
scroll to position [851, 0]
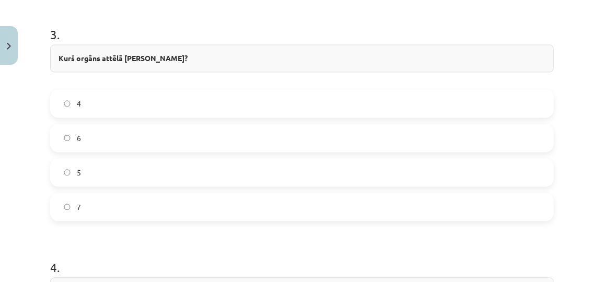
click at [138, 99] on label "4" at bounding box center [301, 103] width 501 height 26
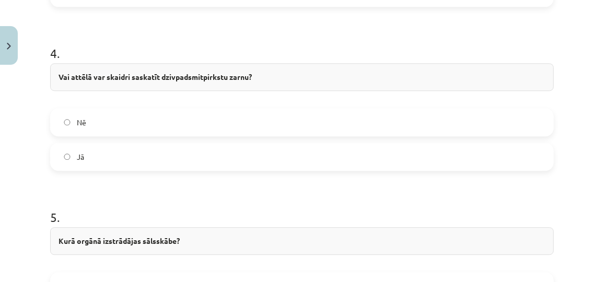
scroll to position [1067, 0]
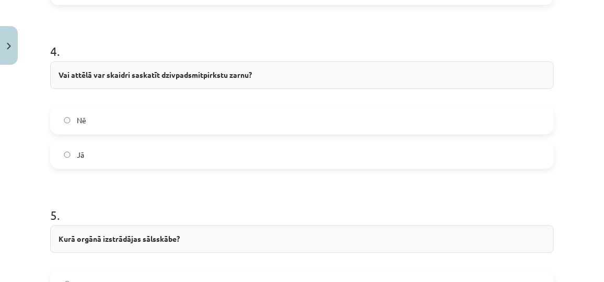
click at [232, 118] on label "Nē" at bounding box center [301, 120] width 501 height 26
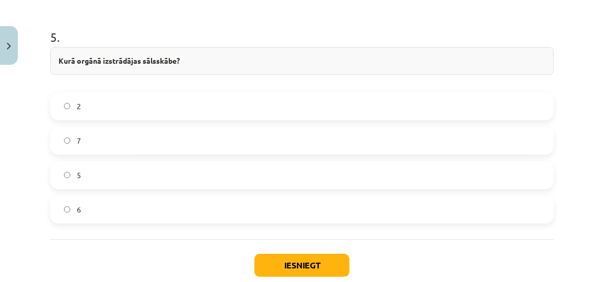
scroll to position [1249, 0]
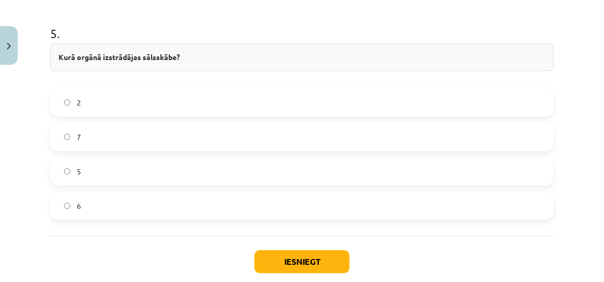
click at [156, 91] on label "2" at bounding box center [301, 102] width 501 height 26
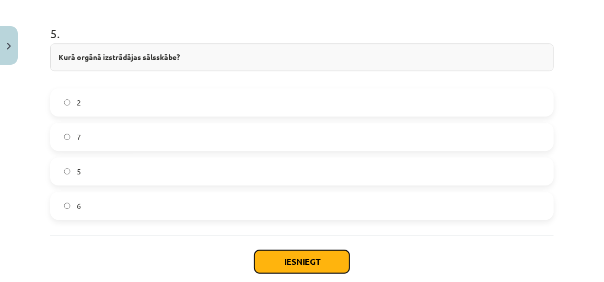
click at [297, 256] on button "Iesniegt" at bounding box center [301, 261] width 95 height 23
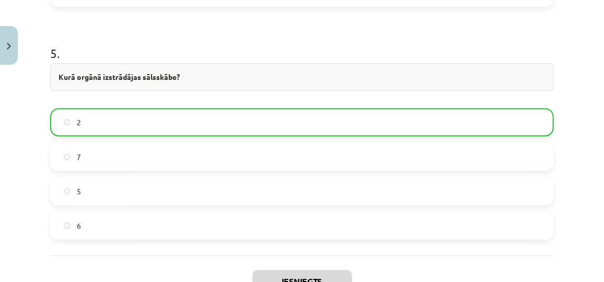
scroll to position [1338, 0]
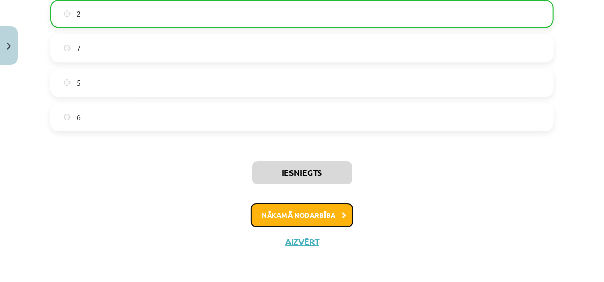
click at [330, 207] on button "Nākamā nodarbība" at bounding box center [302, 215] width 102 height 24
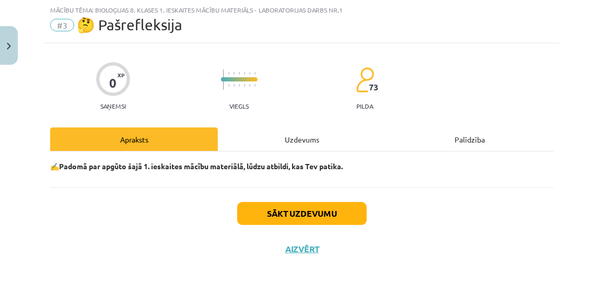
scroll to position [26, 0]
click at [275, 140] on div "Uzdevums" at bounding box center [302, 139] width 168 height 24
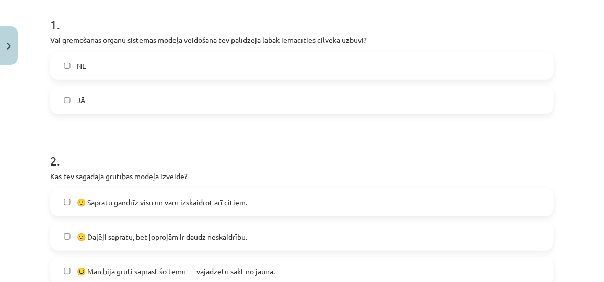
scroll to position [210, 0]
click at [213, 95] on label "JĀ" at bounding box center [301, 99] width 501 height 26
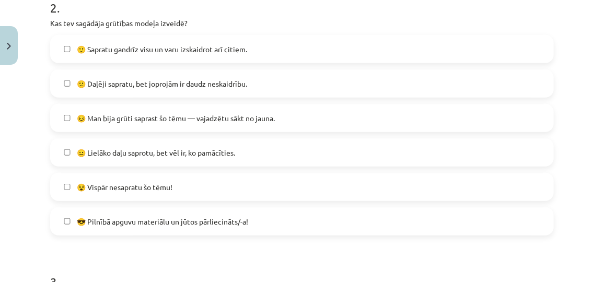
scroll to position [363, 0]
click at [167, 61] on div "🙂 Sapratu gandrīz visu un varu izskaidrot arī citiem. 😕 Daļēji sapratu, bet jop…" at bounding box center [301, 134] width 503 height 201
click at [156, 47] on span "🙂 Sapratu gandrīz visu un varu izskaidrot arī citiem." at bounding box center [162, 48] width 170 height 11
click at [134, 89] on label "😕 Daļēji sapratu, bet joprojām ir daudz neskaidrību." at bounding box center [301, 82] width 501 height 26
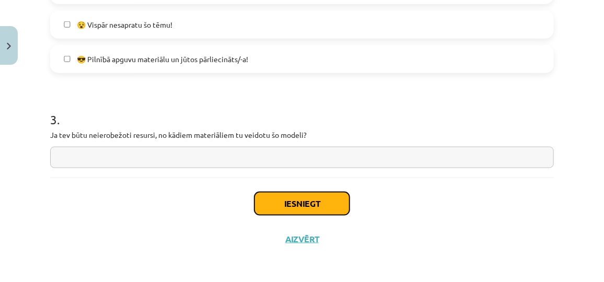
click at [275, 200] on button "Iesniegt" at bounding box center [301, 203] width 95 height 23
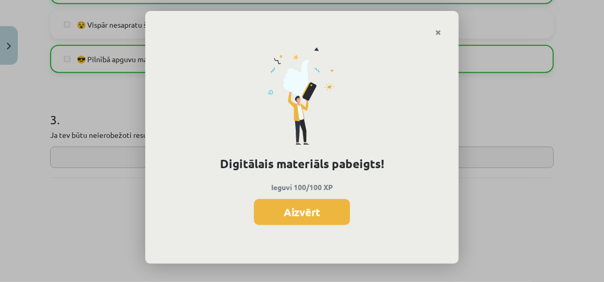
click at [275, 200] on button "Aizvērt" at bounding box center [302, 212] width 96 height 26
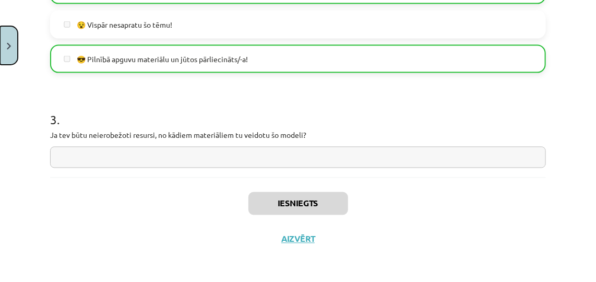
click at [1, 43] on button "Close" at bounding box center [9, 45] width 18 height 39
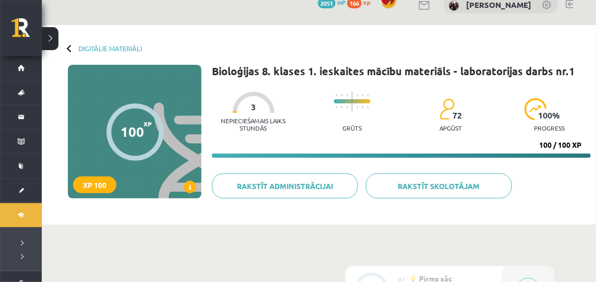
scroll to position [10, 0]
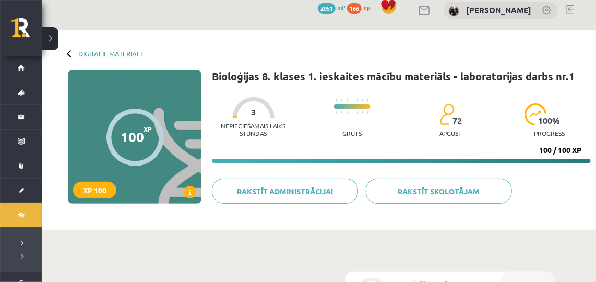
click at [101, 51] on link "Digitālie materiāli" at bounding box center [110, 54] width 64 height 8
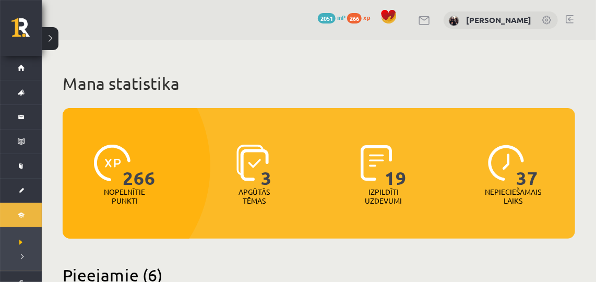
click at [569, 22] on link at bounding box center [570, 19] width 8 height 8
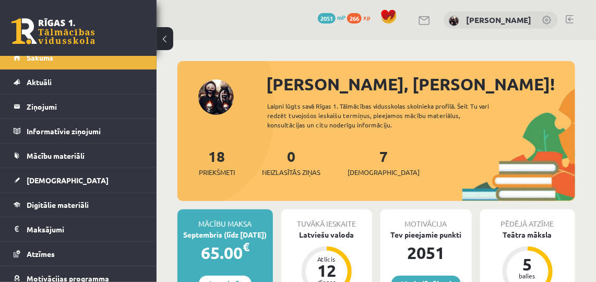
scroll to position [6, 0]
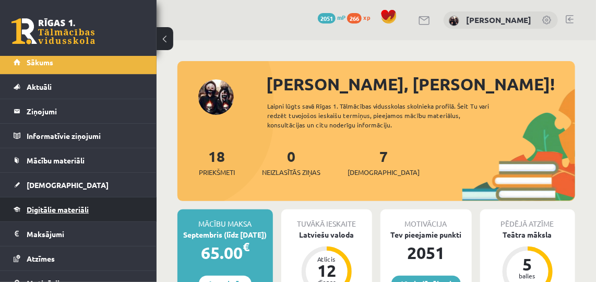
click at [85, 209] on span "Digitālie materiāli" at bounding box center [58, 209] width 62 height 9
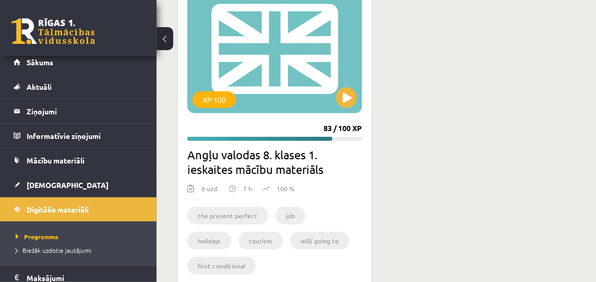
scroll to position [1614, 0]
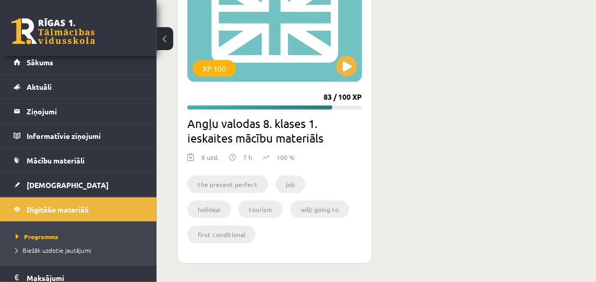
click at [160, 40] on button at bounding box center [165, 38] width 17 height 23
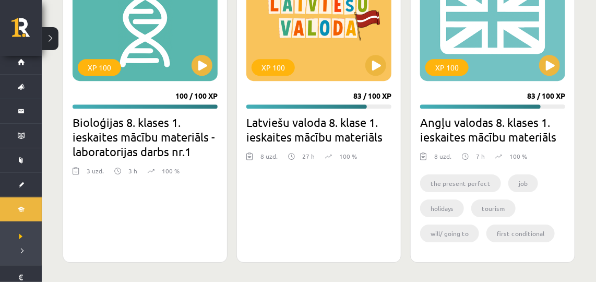
scroll to position [0, 0]
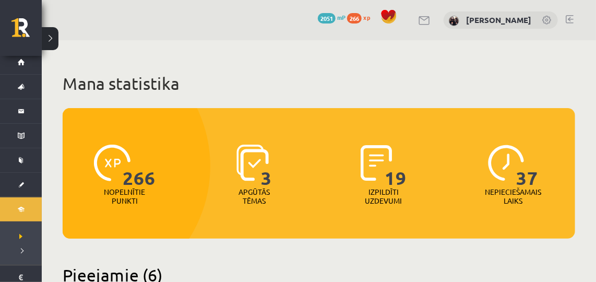
click at [574, 18] on link at bounding box center [570, 19] width 8 height 8
